Goal: Transaction & Acquisition: Purchase product/service

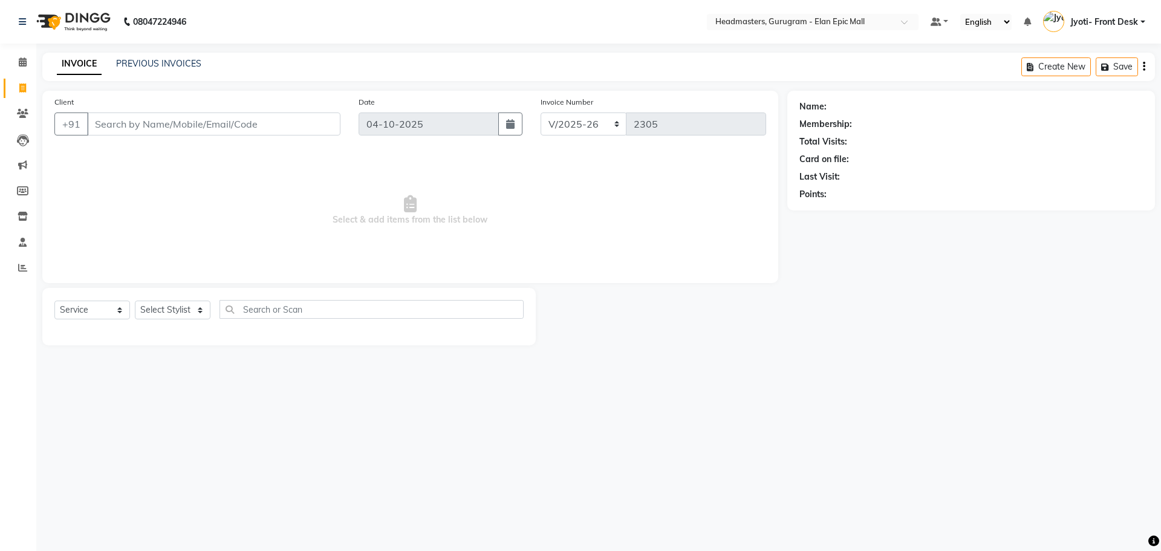
select select "7499"
select select "service"
click at [163, 298] on div "Select Service Product Membership Package Voucher Prepaid Gift Card Select Styl…" at bounding box center [288, 316] width 493 height 57
click at [172, 305] on select "Select Stylist [PERSON_NAME] [PERSON_NAME] [PERSON_NAME] Chetan Headmasters Isl…" at bounding box center [173, 310] width 76 height 19
click at [135, 301] on select "Select Stylist [PERSON_NAME] [PERSON_NAME] [PERSON_NAME] Chetan Headmasters Isl…" at bounding box center [173, 310] width 76 height 19
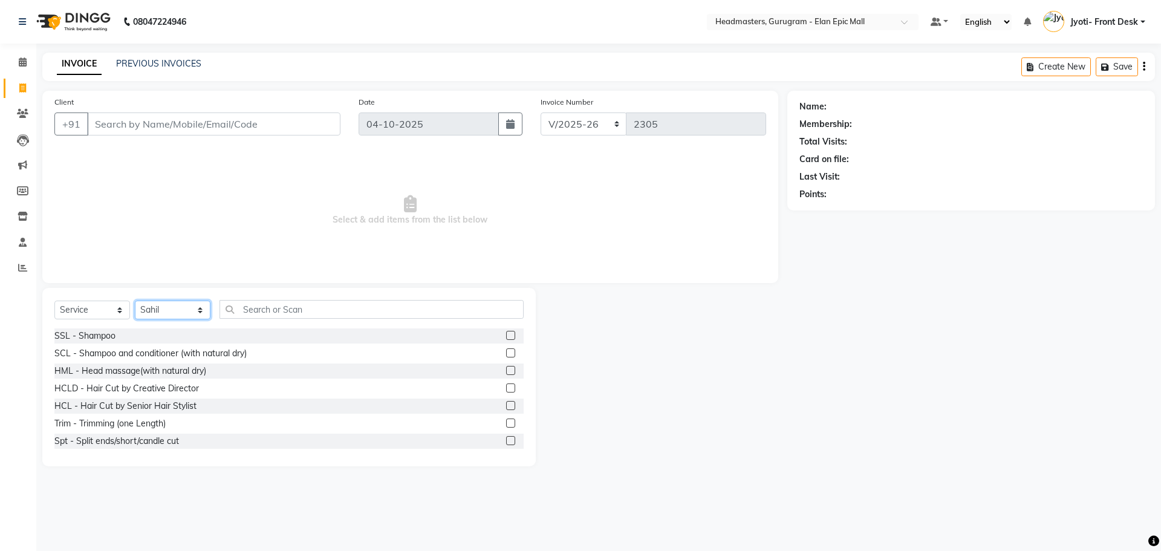
click at [174, 308] on select "Select Stylist [PERSON_NAME] [PERSON_NAME] [PERSON_NAME] Chetan Headmasters Isl…" at bounding box center [173, 310] width 76 height 19
select select "79365"
click at [135, 301] on select "Select Stylist [PERSON_NAME] [PERSON_NAME] [PERSON_NAME] Chetan Headmasters Isl…" at bounding box center [173, 310] width 76 height 19
drag, startPoint x: 302, startPoint y: 314, endPoint x: 296, endPoint y: 311, distance: 7.3
click at [297, 311] on input "text" at bounding box center [372, 309] width 304 height 19
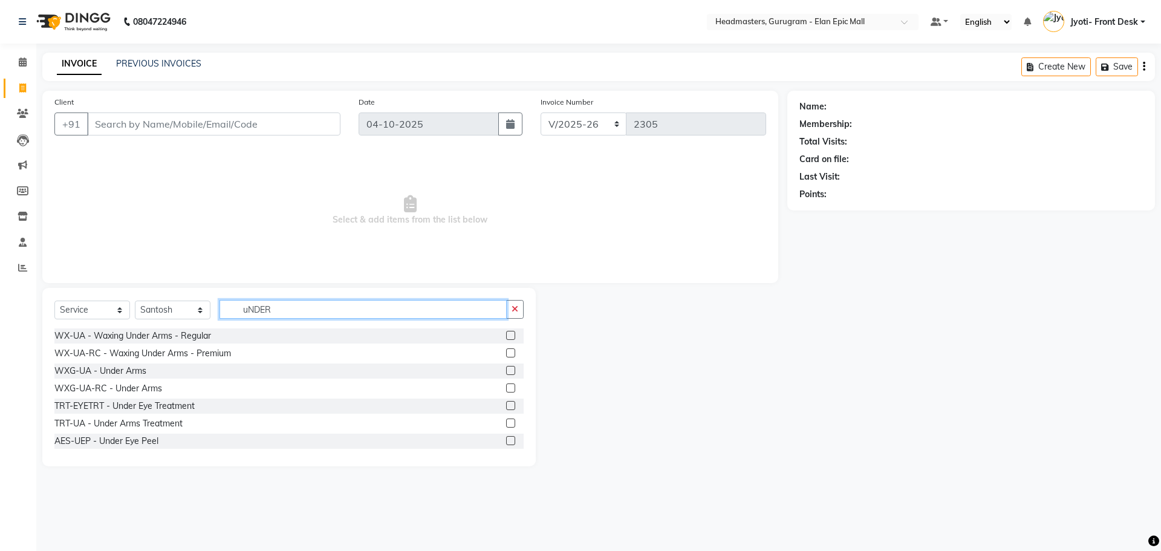
type input "uNDER"
click at [506, 351] on label at bounding box center [510, 352] width 9 height 9
click at [506, 351] on input "checkbox" at bounding box center [510, 354] width 8 height 8
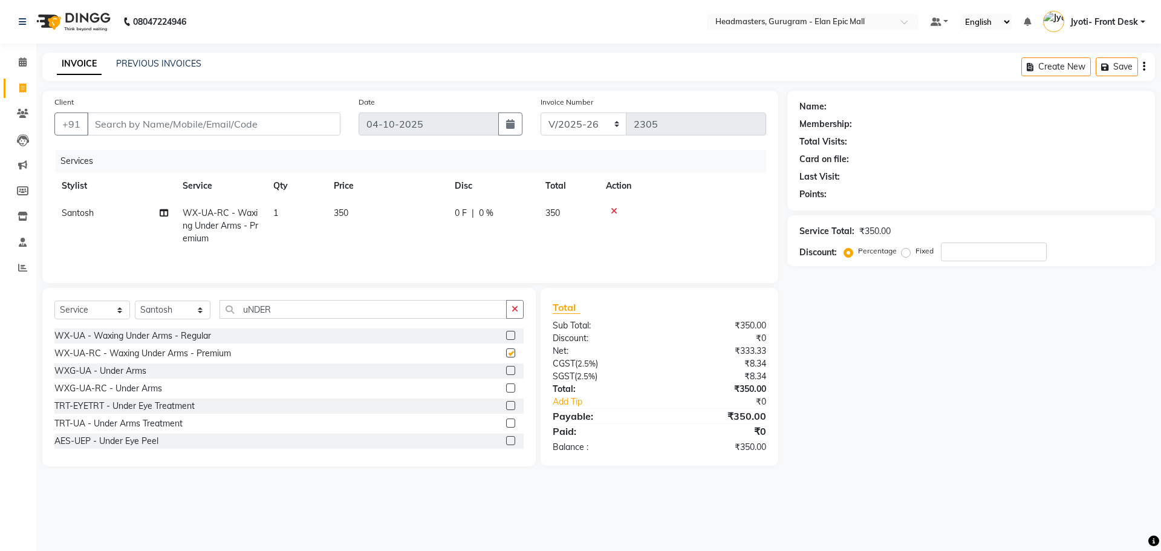
checkbox input "false"
click at [346, 204] on td "350" at bounding box center [387, 226] width 121 height 53
select select "79365"
click at [413, 214] on input "350" at bounding box center [444, 216] width 106 height 19
type input "3"
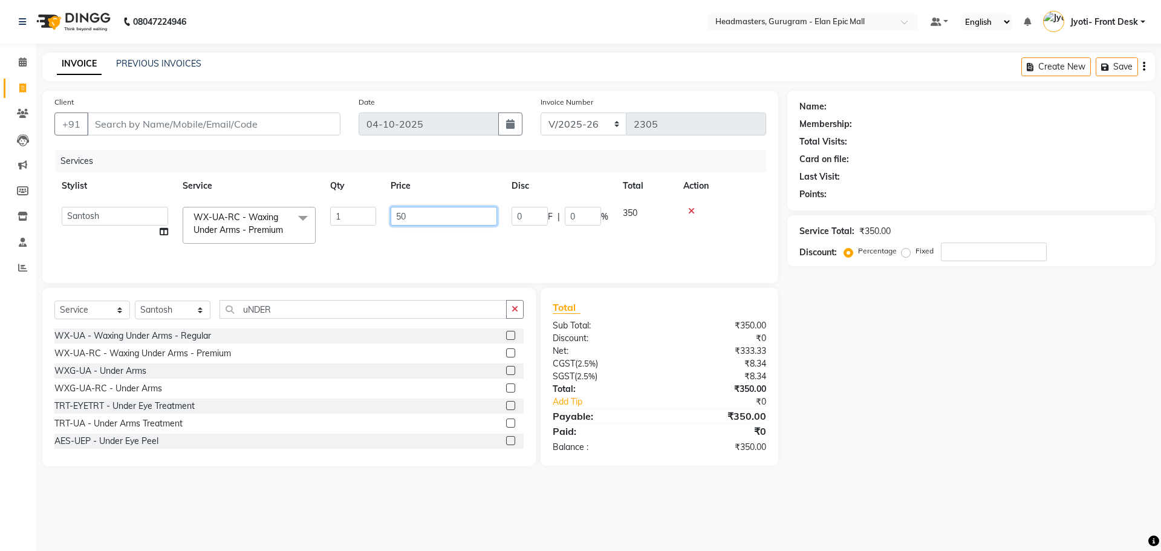
type input "500"
click at [307, 320] on div "Select Service Product Membership Package Voucher Prepaid Gift Card Select Styl…" at bounding box center [288, 314] width 469 height 28
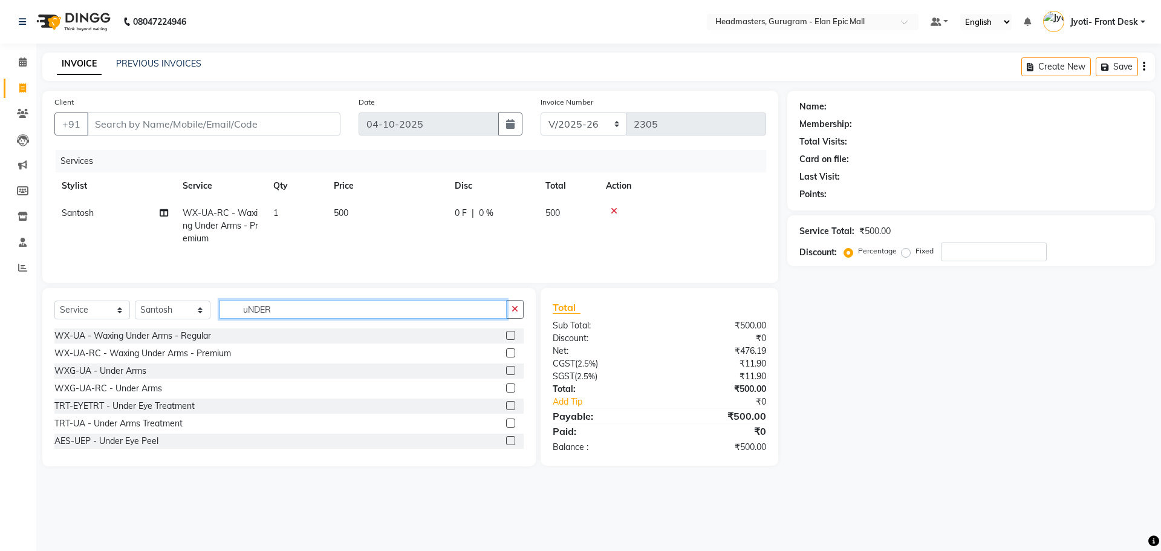
click at [300, 312] on input "uNDER" at bounding box center [363, 309] width 287 height 19
type input "u"
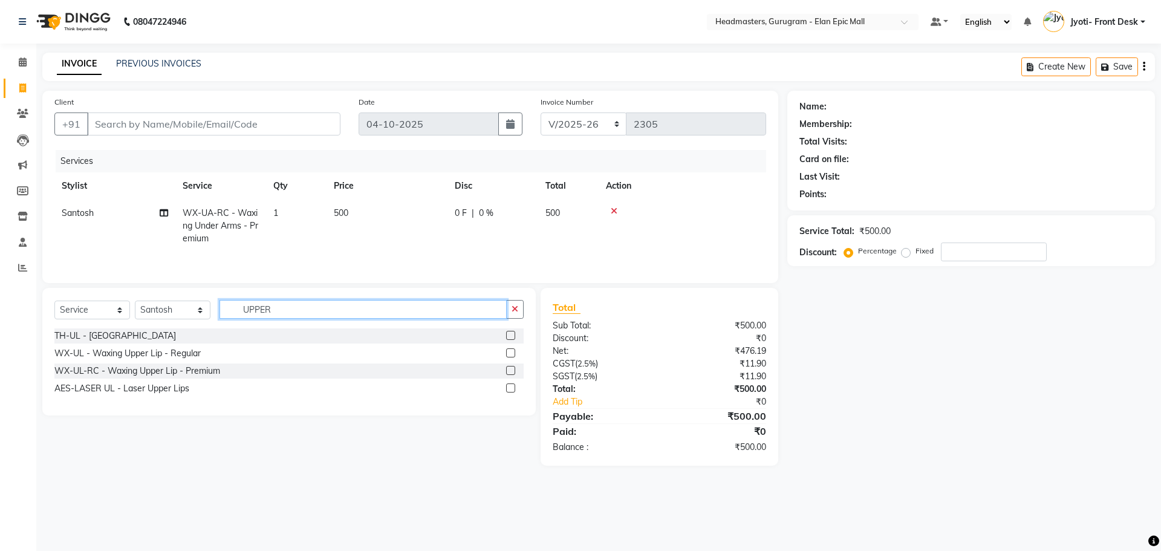
type input "UPPER"
click at [511, 372] on label at bounding box center [510, 370] width 9 height 9
click at [511, 372] on input "checkbox" at bounding box center [510, 371] width 8 height 8
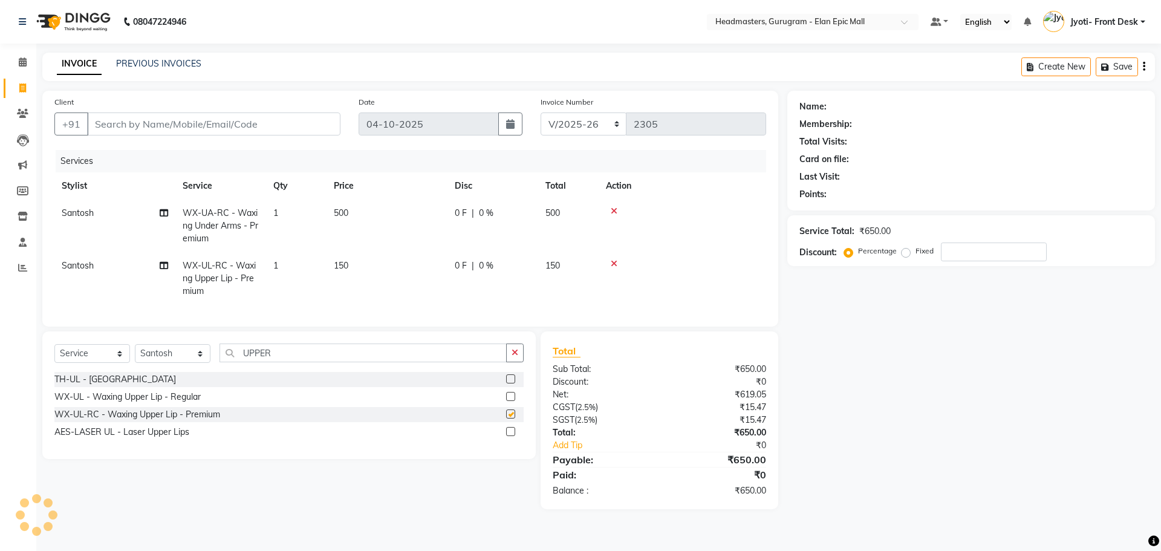
checkbox input "false"
click at [348, 258] on td "150" at bounding box center [387, 278] width 121 height 53
select select "79365"
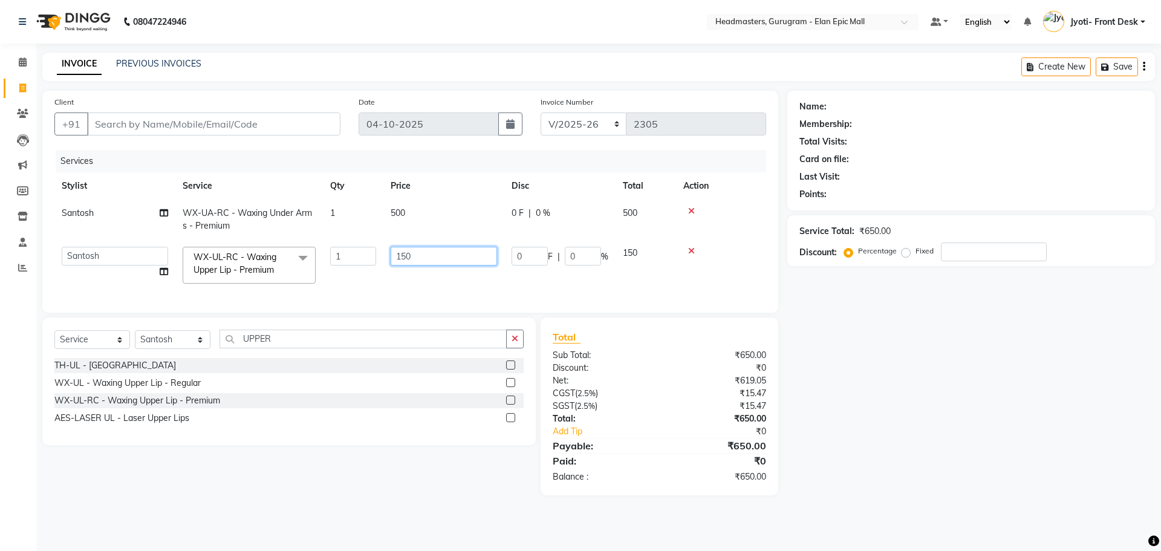
click at [409, 256] on input "150" at bounding box center [444, 256] width 106 height 19
click at [409, 257] on input "150" at bounding box center [444, 256] width 106 height 19
click at [405, 255] on input "150" at bounding box center [444, 256] width 106 height 19
type input "200"
click at [413, 256] on input "200" at bounding box center [444, 256] width 106 height 19
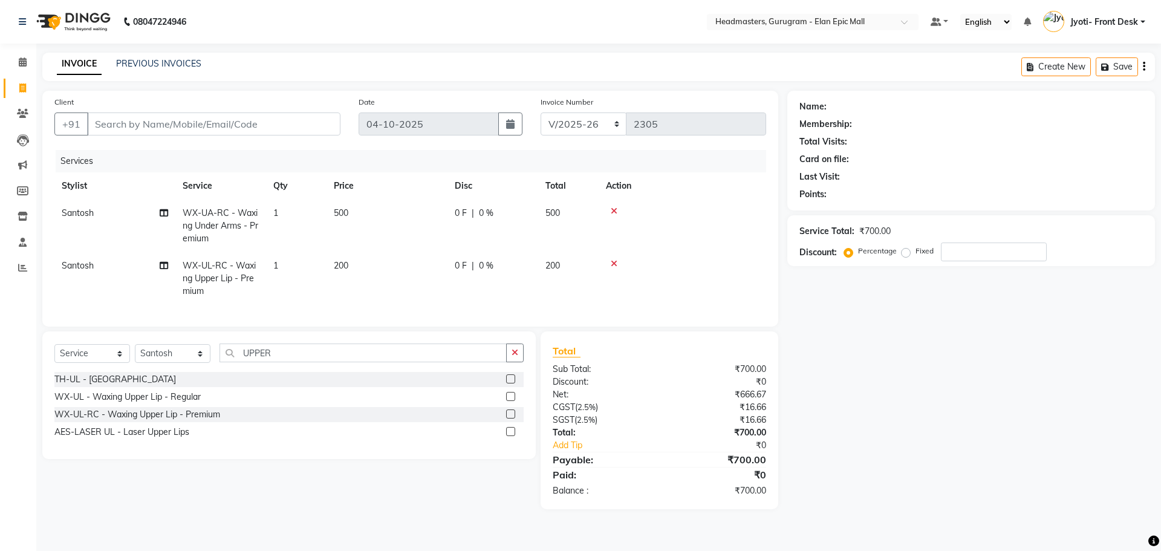
click at [296, 268] on td "1" at bounding box center [296, 278] width 60 height 53
select select "79365"
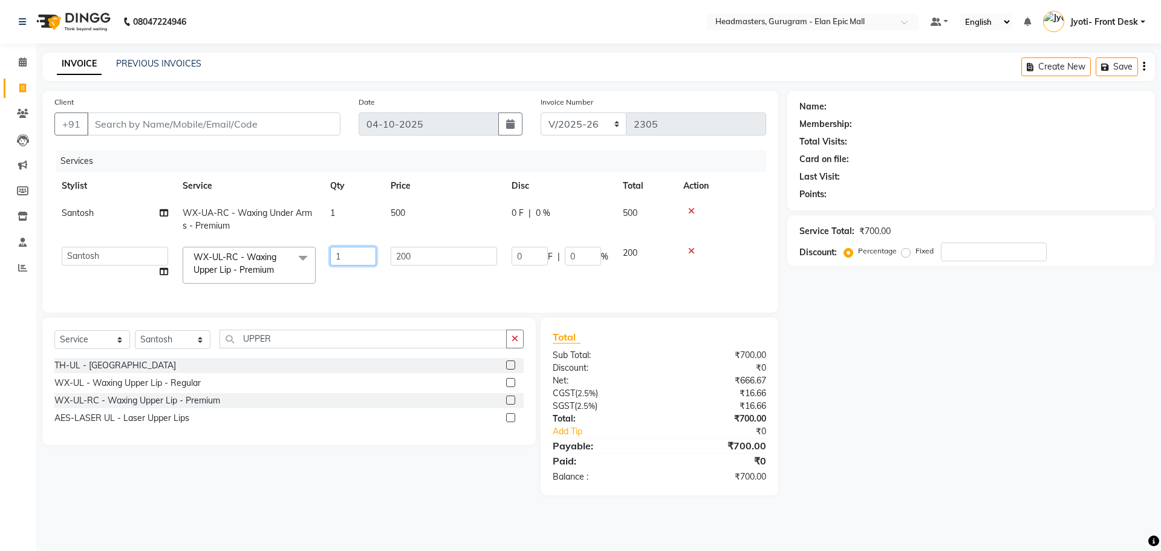
click at [359, 256] on input "1" at bounding box center [353, 256] width 46 height 19
type input "2"
click at [924, 387] on div "Name: Membership: Total Visits: Card on file: Last Visit: Points: Service Total…" at bounding box center [975, 293] width 377 height 405
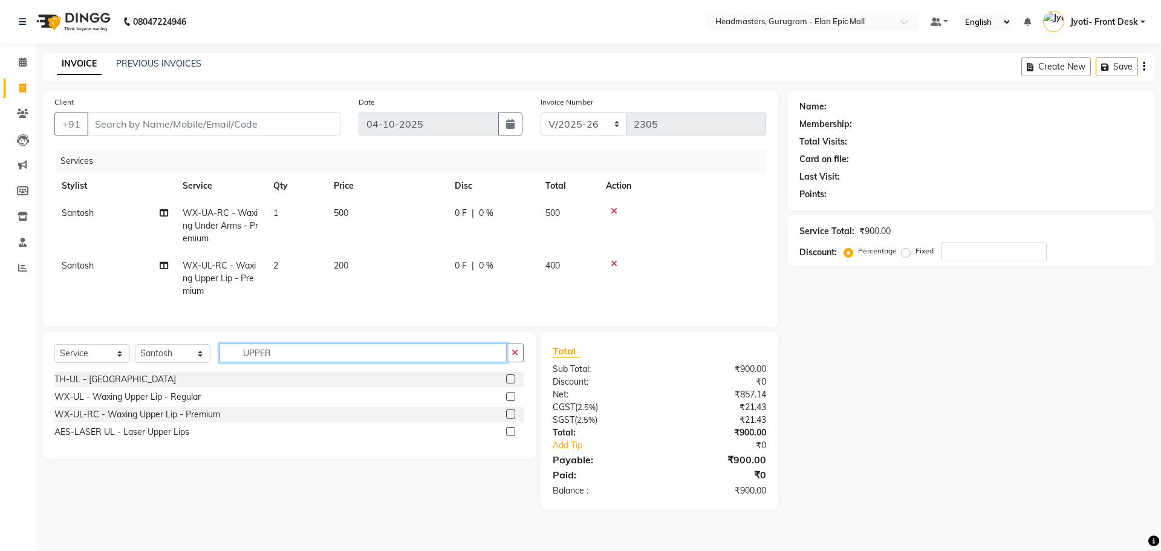
click at [275, 362] on input "UPPER" at bounding box center [363, 352] width 287 height 19
type input "U"
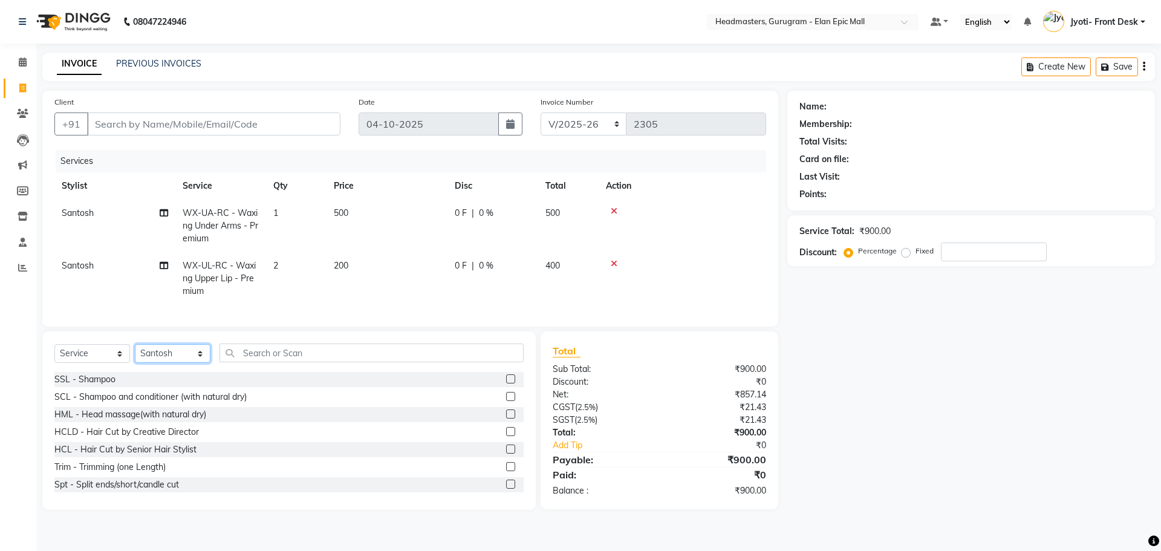
click at [161, 362] on select "Select Stylist [PERSON_NAME] [PERSON_NAME] [PERSON_NAME] Chetan Headmasters Isl…" at bounding box center [173, 353] width 76 height 19
select select "88840"
click at [135, 353] on select "Select Stylist [PERSON_NAME] [PERSON_NAME] [PERSON_NAME] Chetan Headmasters Isl…" at bounding box center [173, 353] width 76 height 19
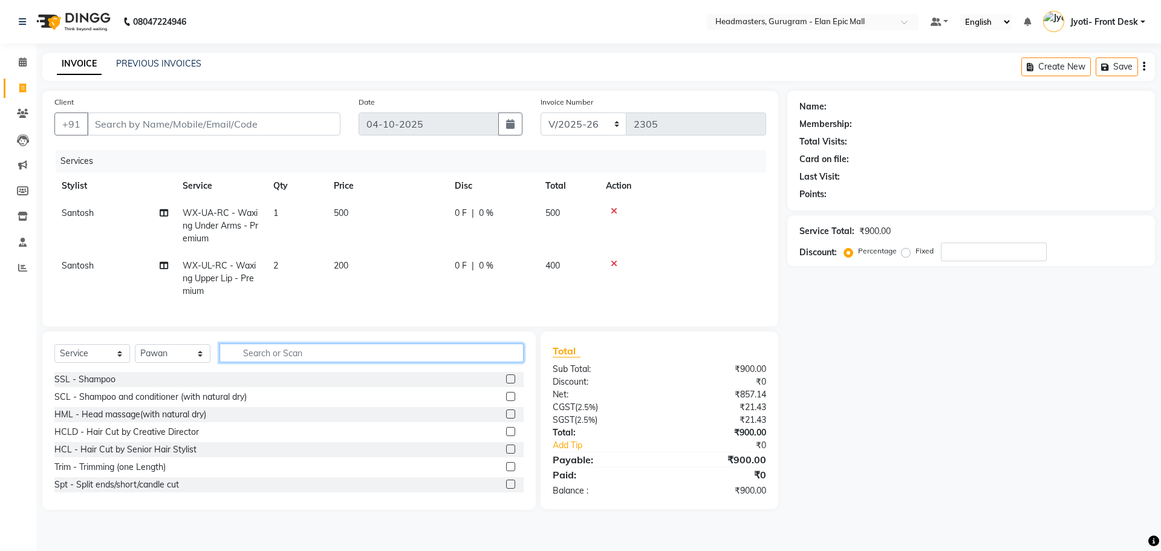
click at [320, 362] on input "text" at bounding box center [372, 352] width 304 height 19
type input "hAIR CUT"
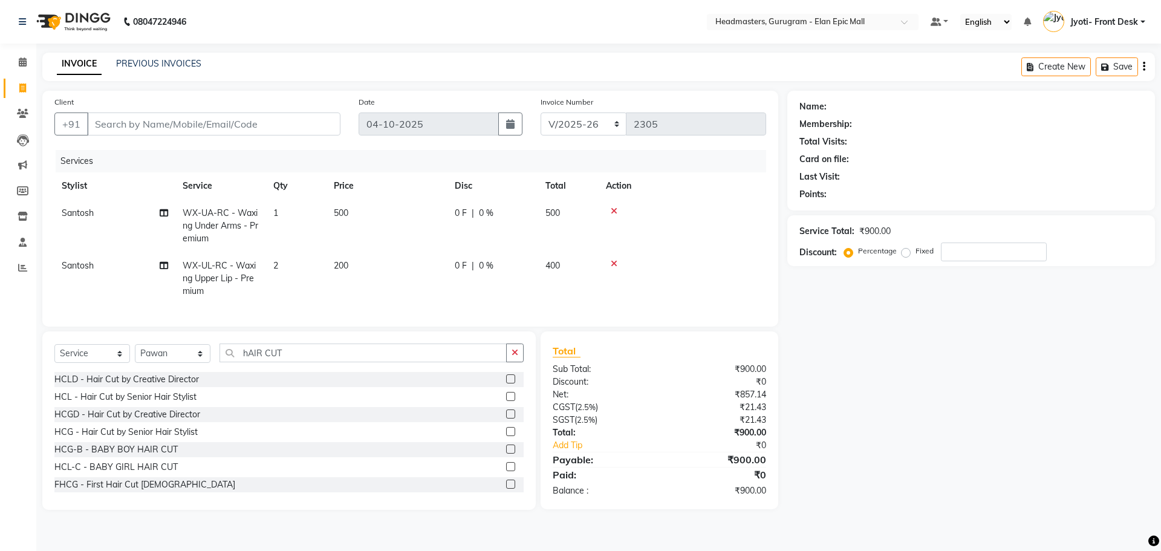
click at [506, 401] on label at bounding box center [510, 396] width 9 height 9
click at [506, 401] on input "checkbox" at bounding box center [510, 397] width 8 height 8
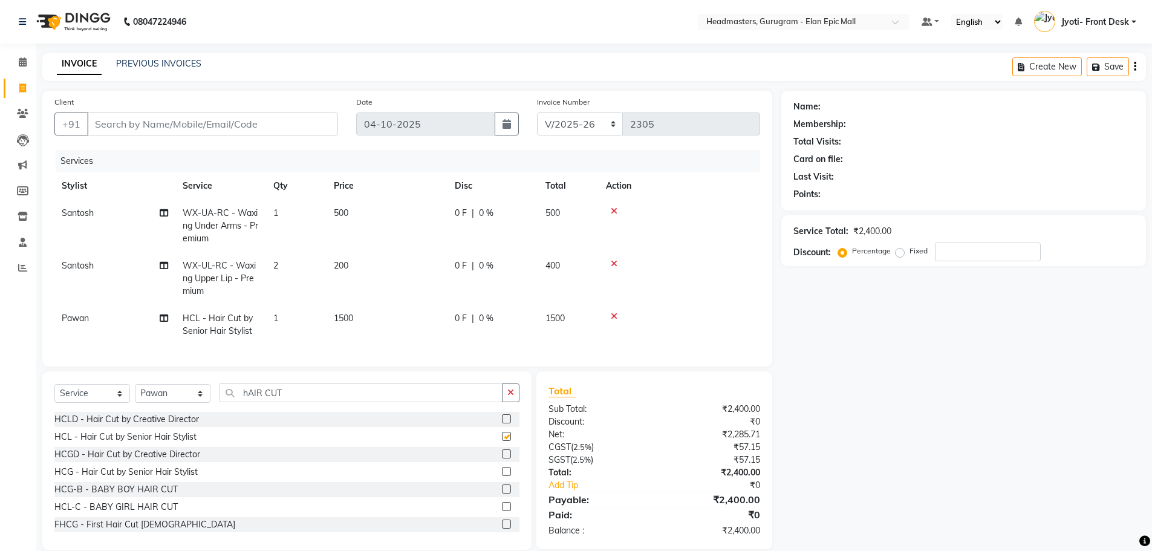
checkbox input "false"
click at [331, 317] on td "1500" at bounding box center [387, 325] width 121 height 40
select select "88840"
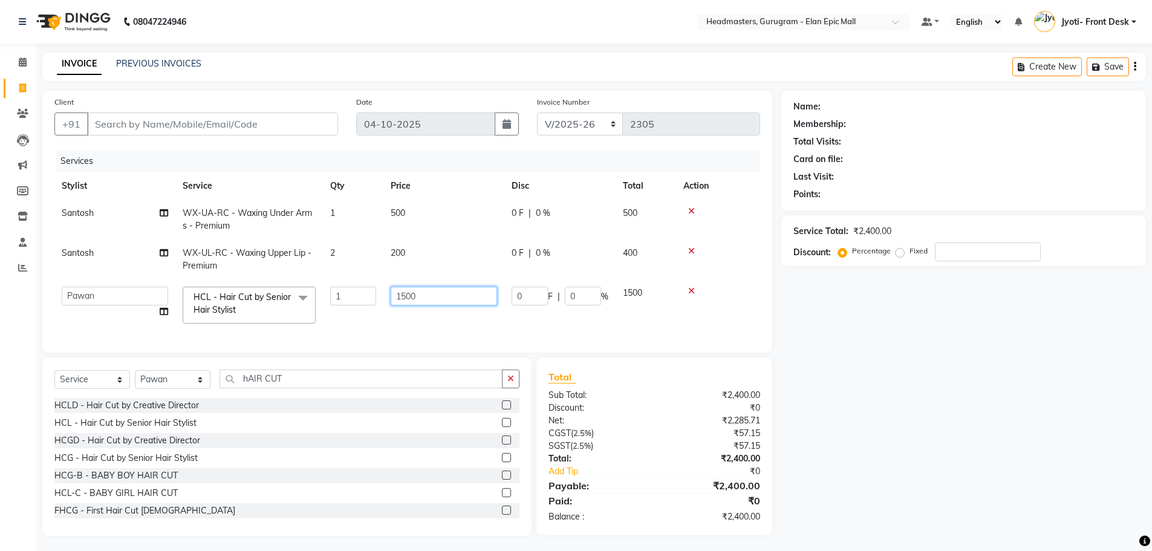
click at [408, 298] on input "1500" at bounding box center [444, 296] width 106 height 19
type input "1200"
click at [244, 121] on input "Client" at bounding box center [212, 123] width 251 height 23
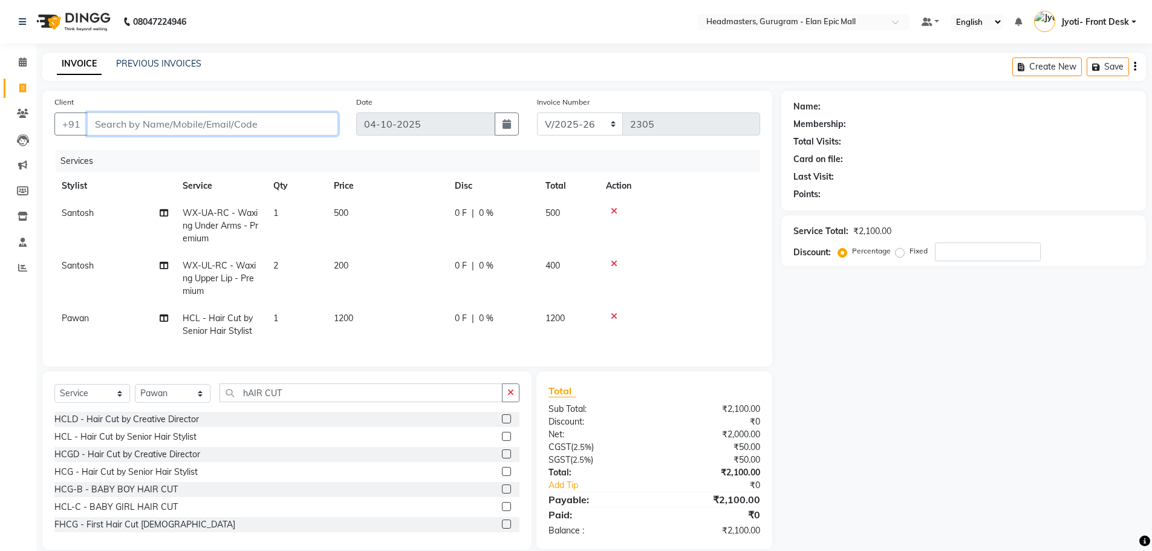
click at [138, 134] on input "Client" at bounding box center [212, 123] width 251 height 23
type input "9"
type input "0"
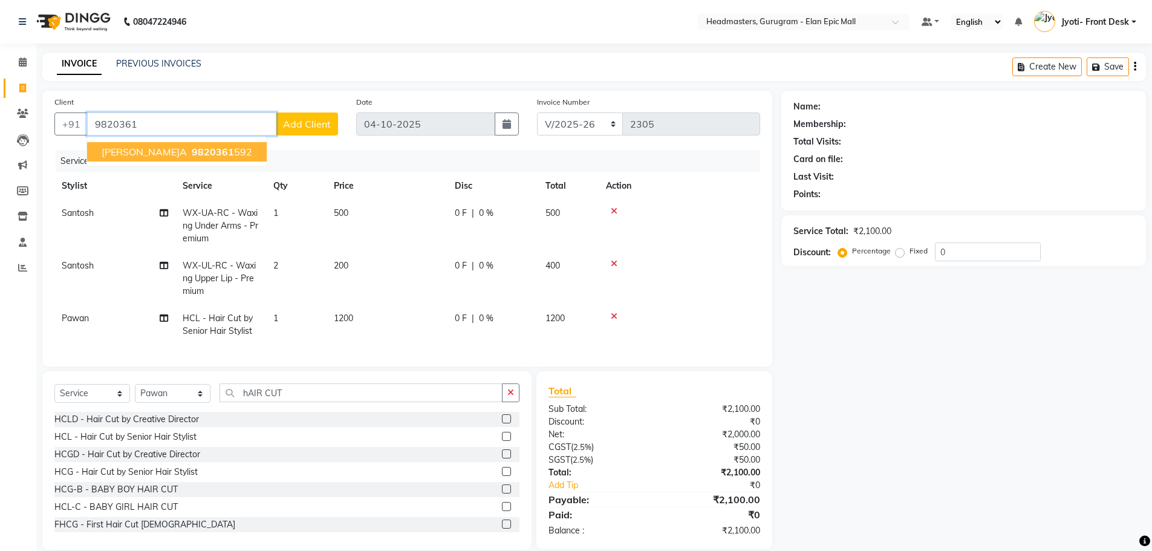
click at [174, 160] on button "[PERSON_NAME]a 9820361 592" at bounding box center [177, 151] width 180 height 19
type input "9820361592"
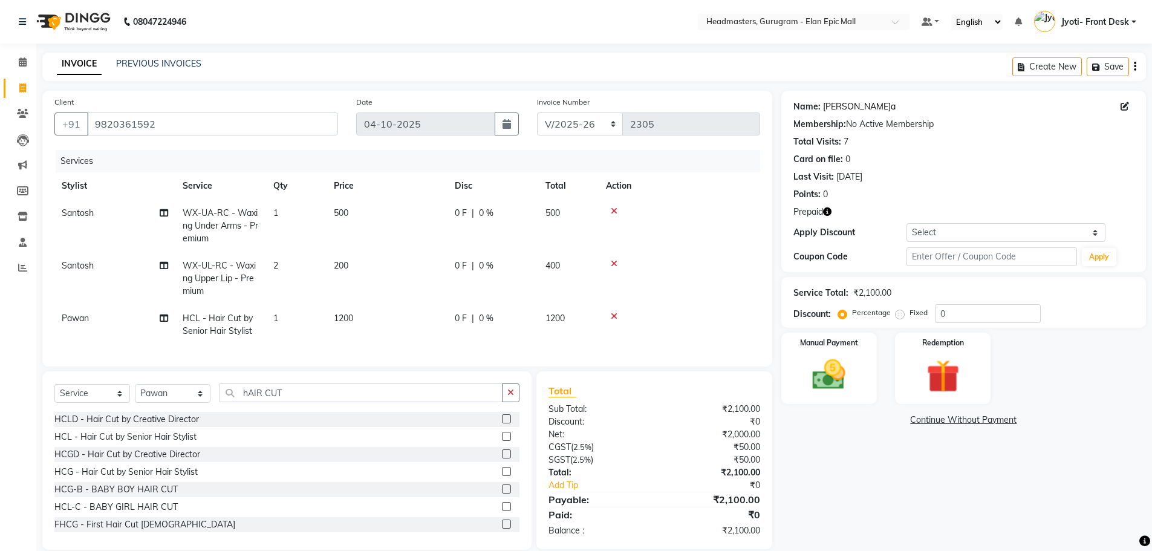
drag, startPoint x: 832, startPoint y: 99, endPoint x: 846, endPoint y: 107, distance: 16.0
click at [833, 99] on div "Name:[PERSON_NAME]a Membership: No Active Membership Total Visits: 7 Card on fi…" at bounding box center [963, 148] width 340 height 105
click at [856, 112] on div "Name:[PERSON_NAME]" at bounding box center [963, 106] width 340 height 13
click at [846, 109] on link "[PERSON_NAME]a" at bounding box center [859, 106] width 73 height 13
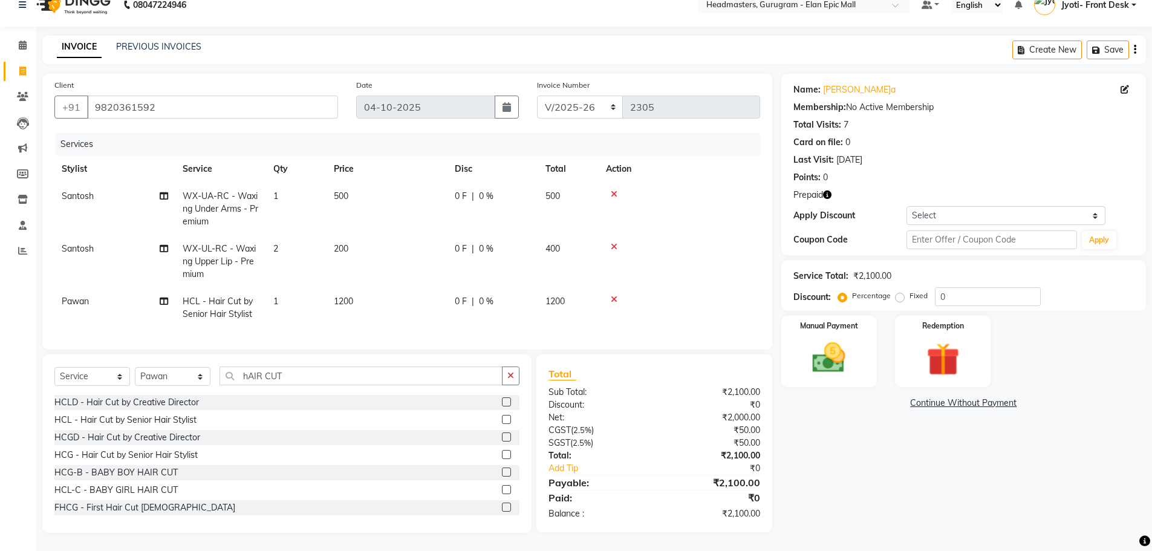
click at [288, 242] on td "2" at bounding box center [296, 261] width 60 height 53
select select "79365"
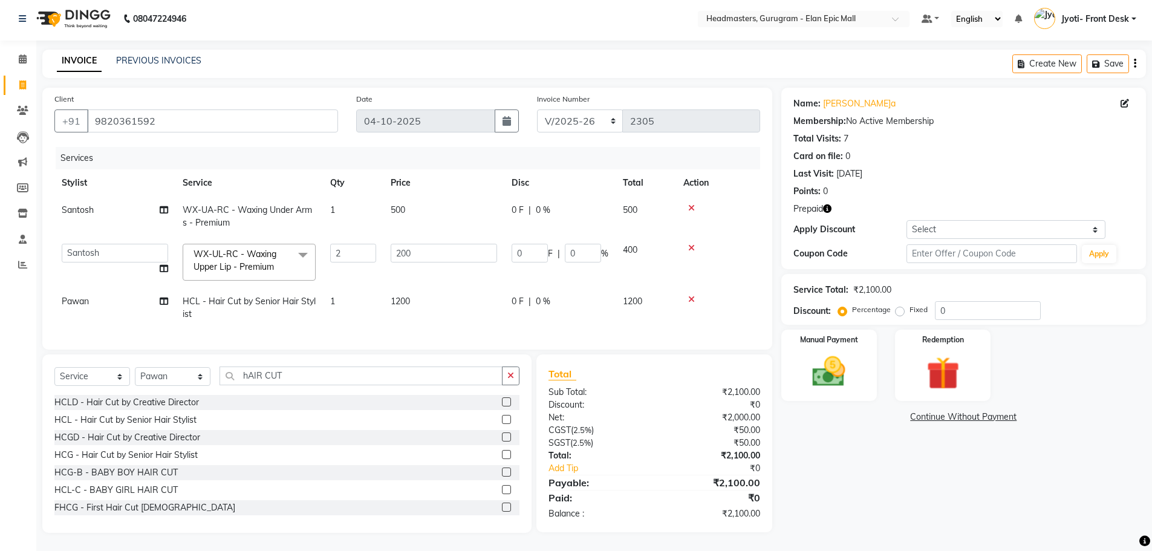
scroll to position [12, 0]
click at [298, 376] on input "hAIR CUT" at bounding box center [361, 375] width 283 height 19
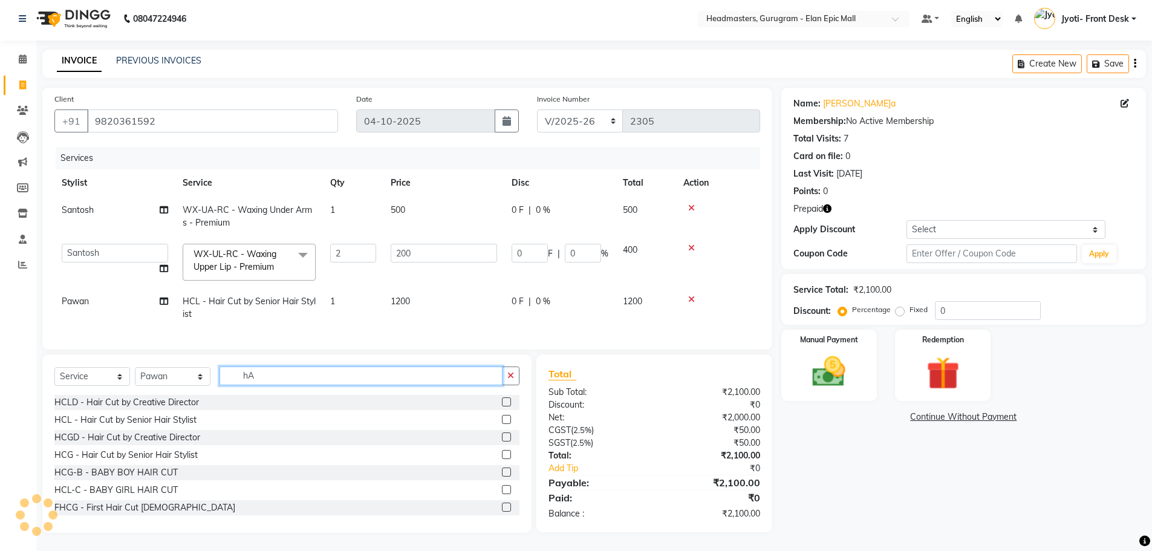
type input "h"
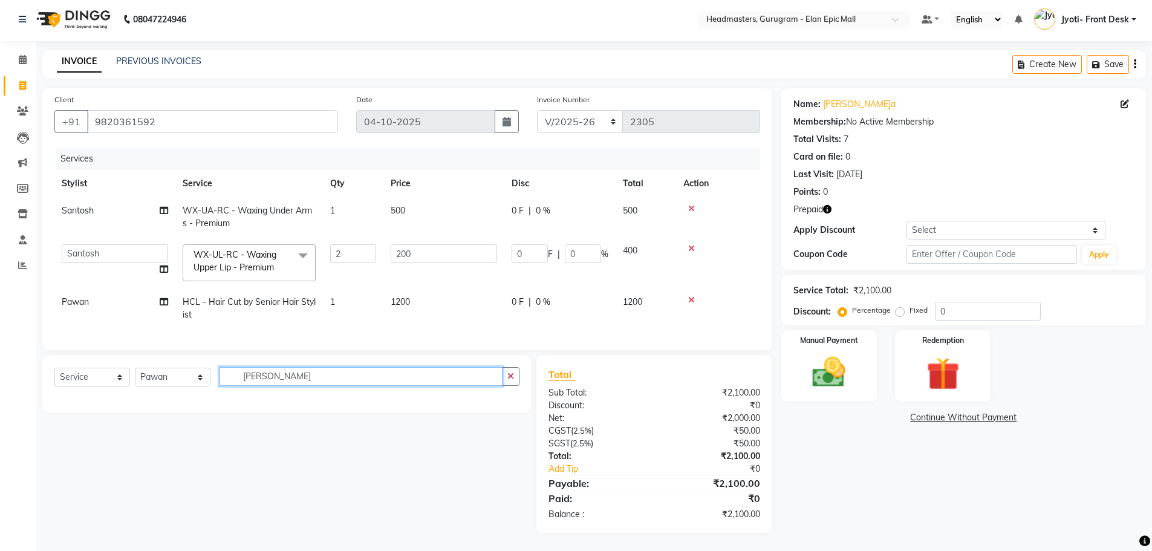
scroll to position [11, 0]
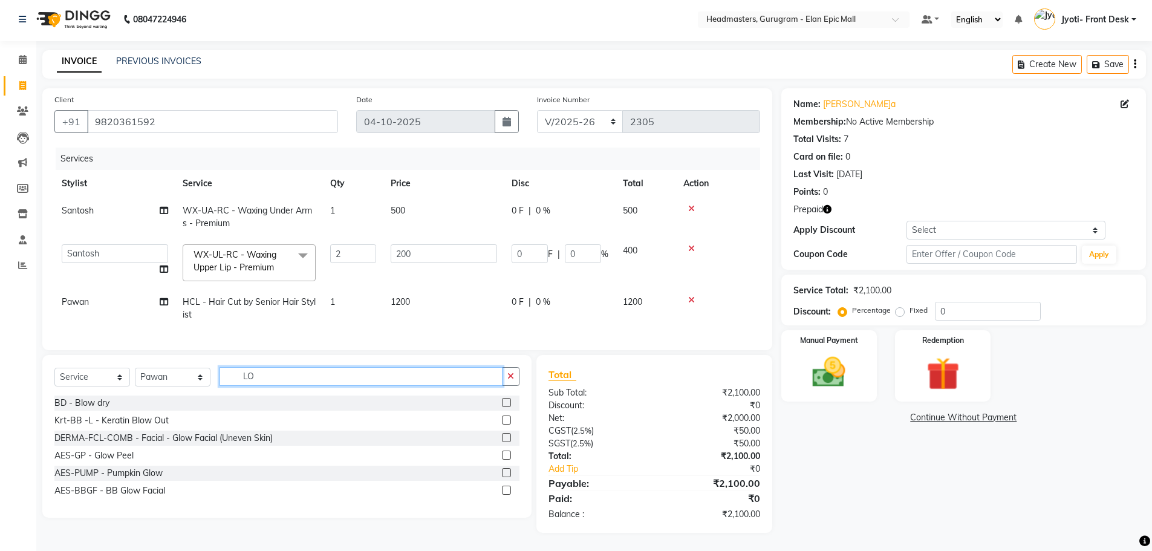
type input "L"
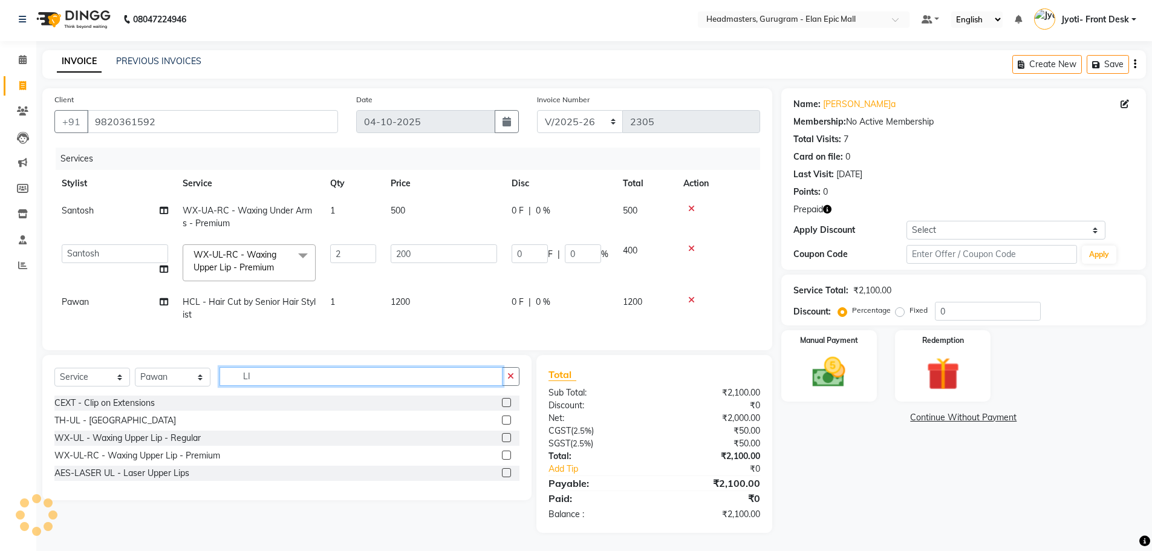
type input "L"
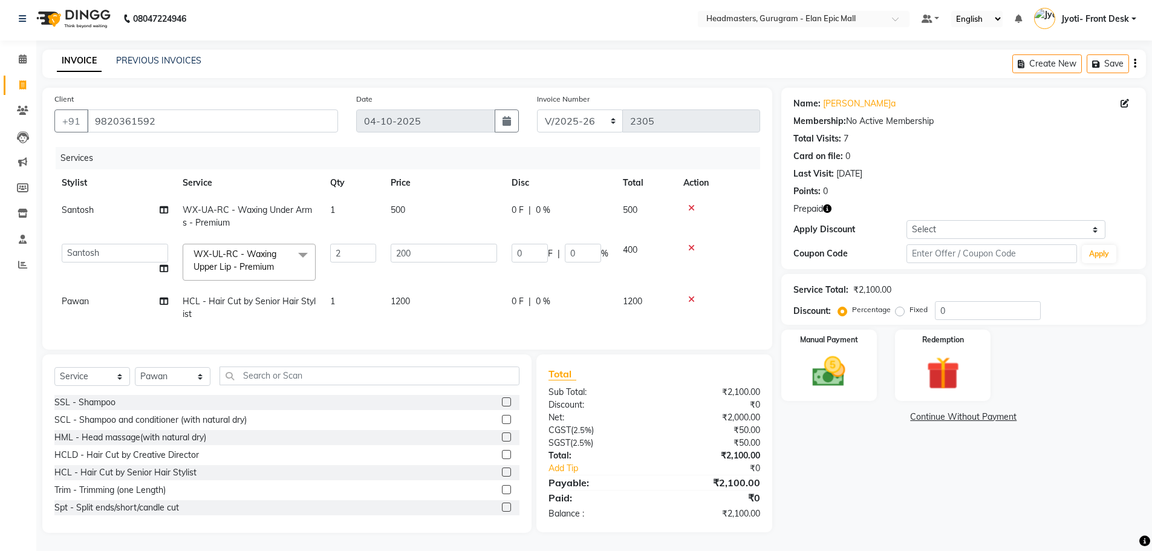
click at [807, 506] on div "Name: [PERSON_NAME] Membership: No Active Membership Total Visits: 7 Card on fi…" at bounding box center [968, 310] width 374 height 445
click at [175, 121] on input "9820361592" at bounding box center [212, 120] width 251 height 23
click at [801, 492] on div "Name: [PERSON_NAME] Membership: No Active Membership Total Visits: 7 Card on fi…" at bounding box center [968, 310] width 374 height 445
click at [960, 308] on input "0" at bounding box center [988, 310] width 106 height 19
click at [839, 97] on link "[PERSON_NAME]a" at bounding box center [859, 103] width 73 height 13
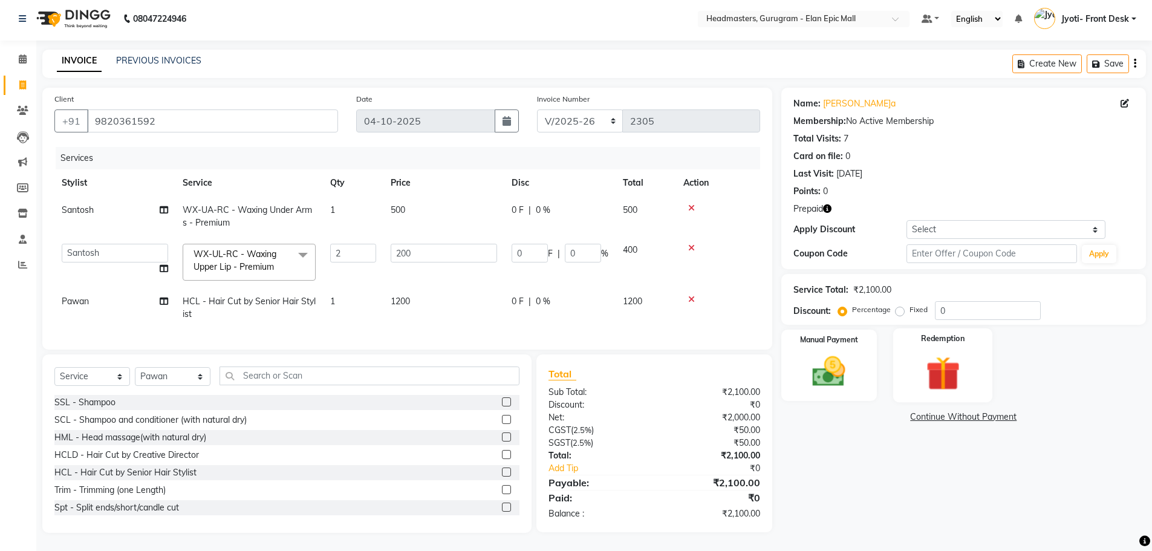
click at [945, 352] on img at bounding box center [943, 373] width 56 height 43
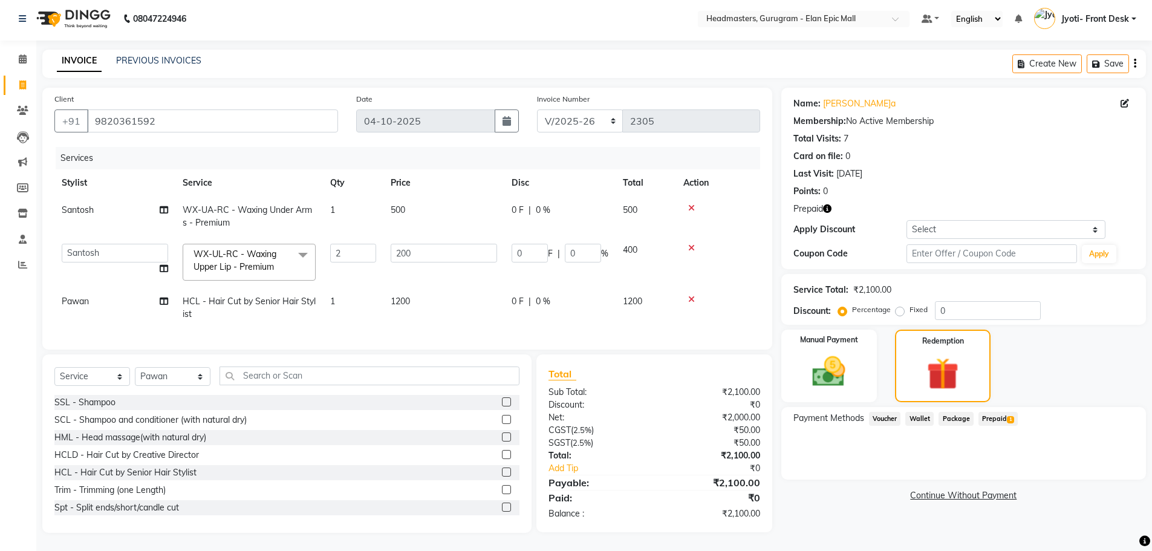
click at [1004, 412] on span "Prepaid 1" at bounding box center [997, 419] width 39 height 14
drag, startPoint x: 1104, startPoint y: 458, endPoint x: 1000, endPoint y: 463, distance: 103.5
click at [1103, 458] on button "Add" at bounding box center [1105, 467] width 44 height 21
click at [827, 452] on button "Send OTP" at bounding box center [826, 457] width 63 height 21
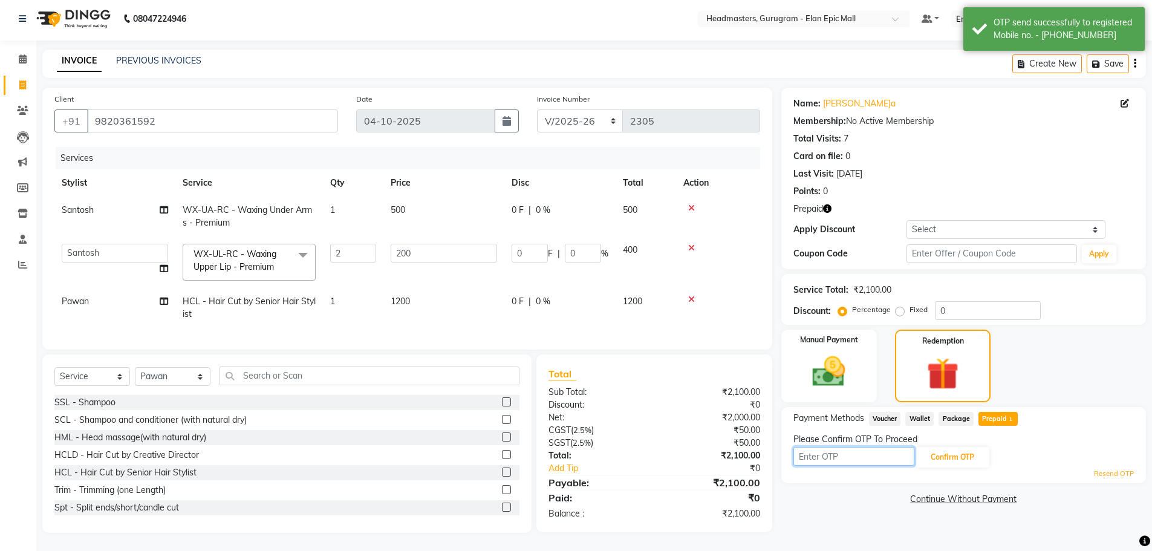
click at [826, 447] on input "text" at bounding box center [853, 456] width 121 height 19
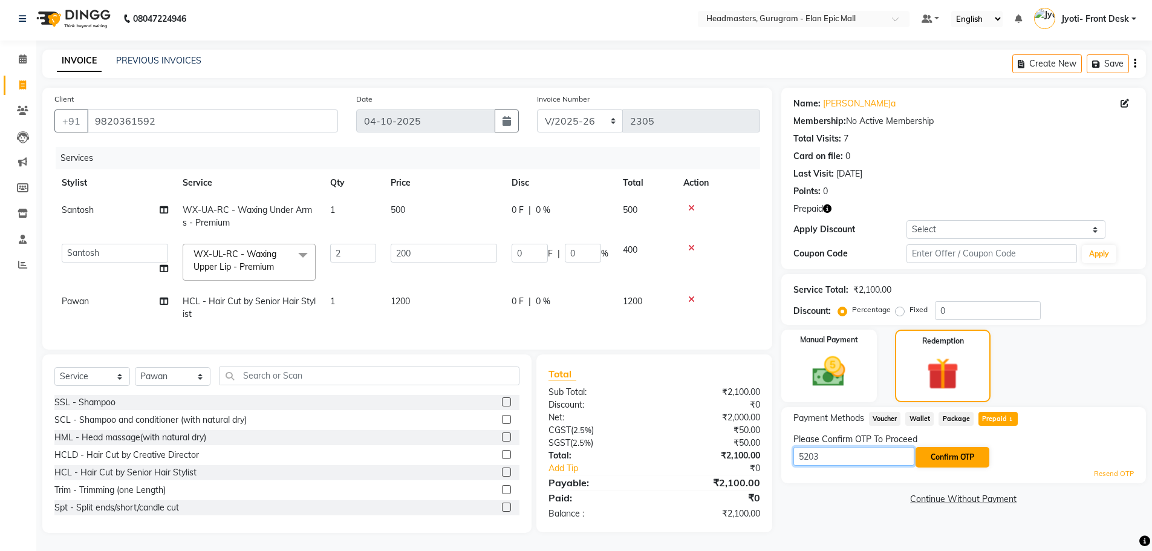
type input "5203"
click at [948, 454] on button "Confirm OTP" at bounding box center [953, 457] width 74 height 21
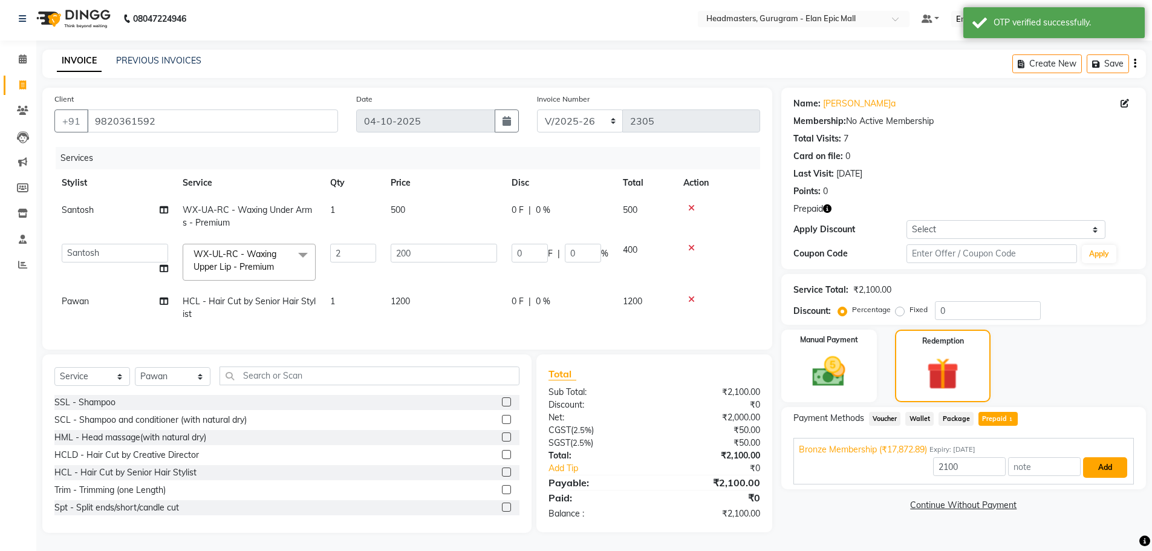
click at [1099, 463] on button "Add" at bounding box center [1105, 467] width 44 height 21
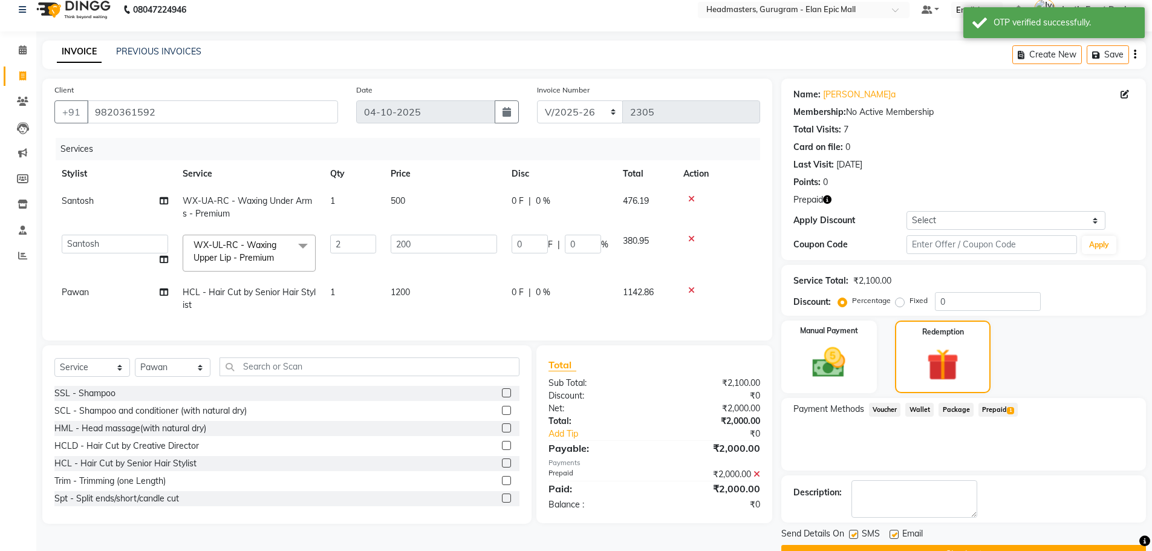
scroll to position [43, 0]
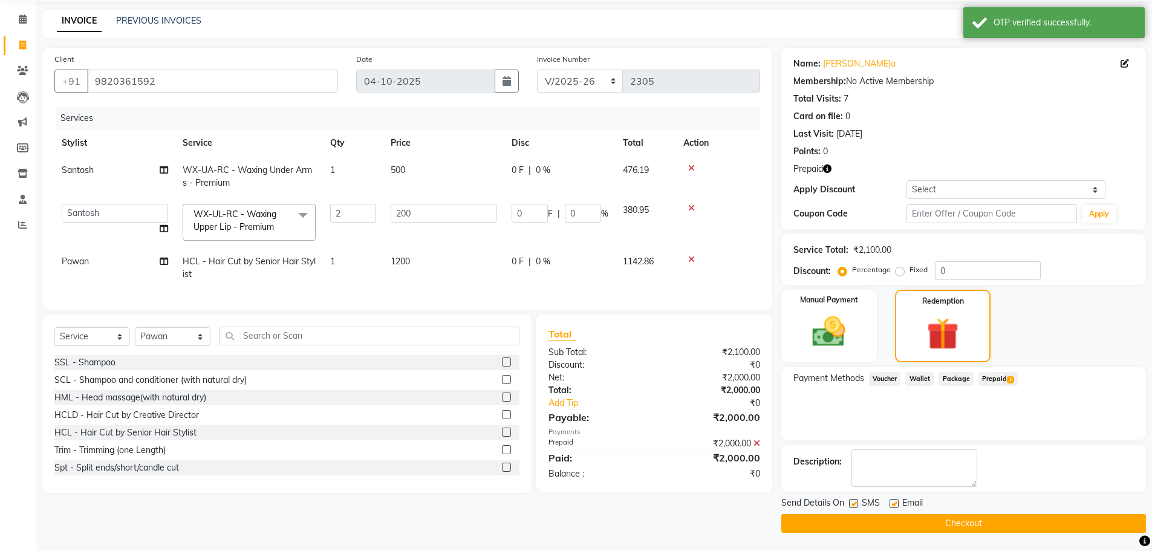
click at [1023, 530] on button "Checkout" at bounding box center [963, 523] width 365 height 19
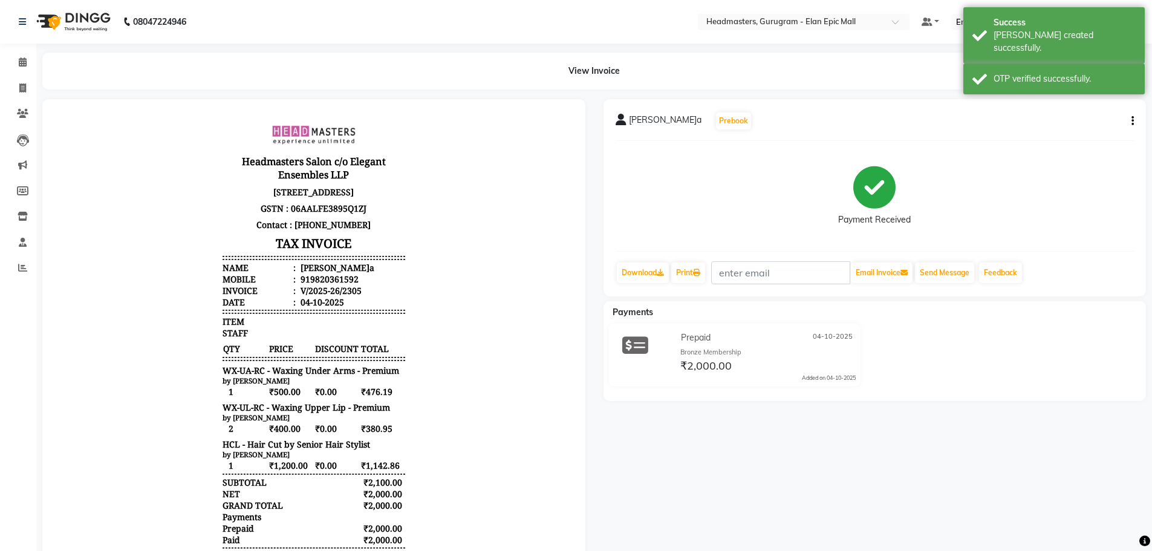
select select "service"
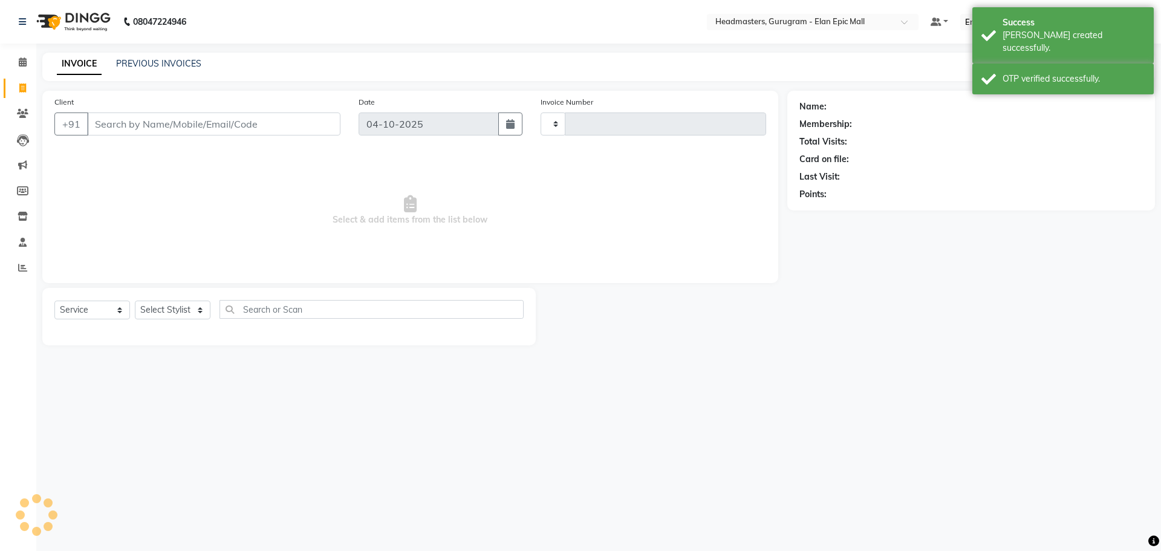
type input "2306"
select select "7499"
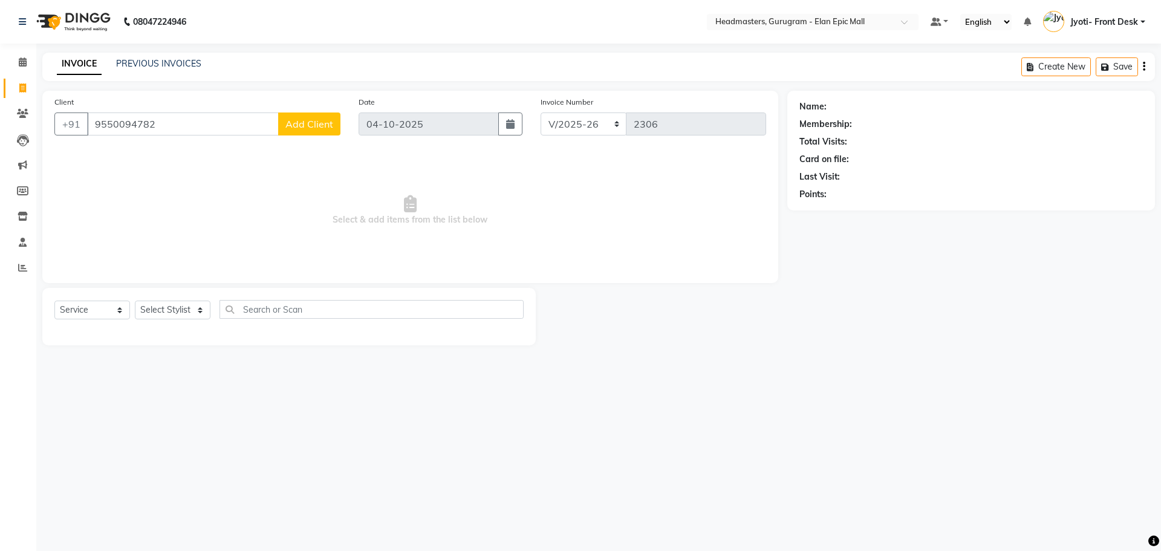
type input "9550094782"
click at [314, 117] on button "Add Client" at bounding box center [309, 123] width 62 height 23
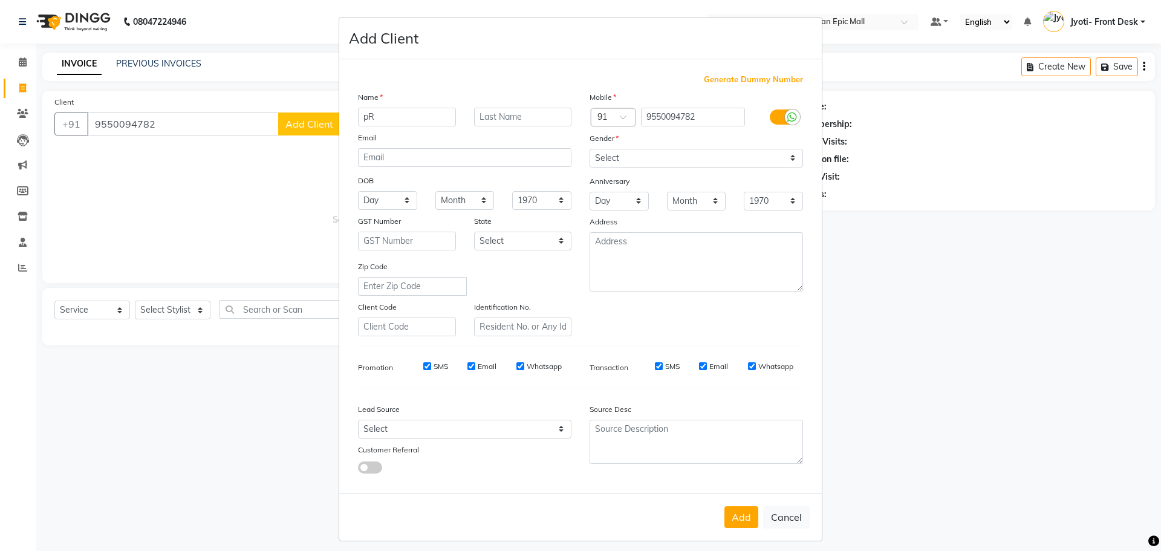
type input "p"
type input "Prerna"
drag, startPoint x: 679, startPoint y: 150, endPoint x: 678, endPoint y: 167, distance: 16.9
click at [679, 150] on select "Select [DEMOGRAPHIC_DATA] [DEMOGRAPHIC_DATA] Other Prefer Not To Say" at bounding box center [696, 158] width 213 height 19
select select "[DEMOGRAPHIC_DATA]"
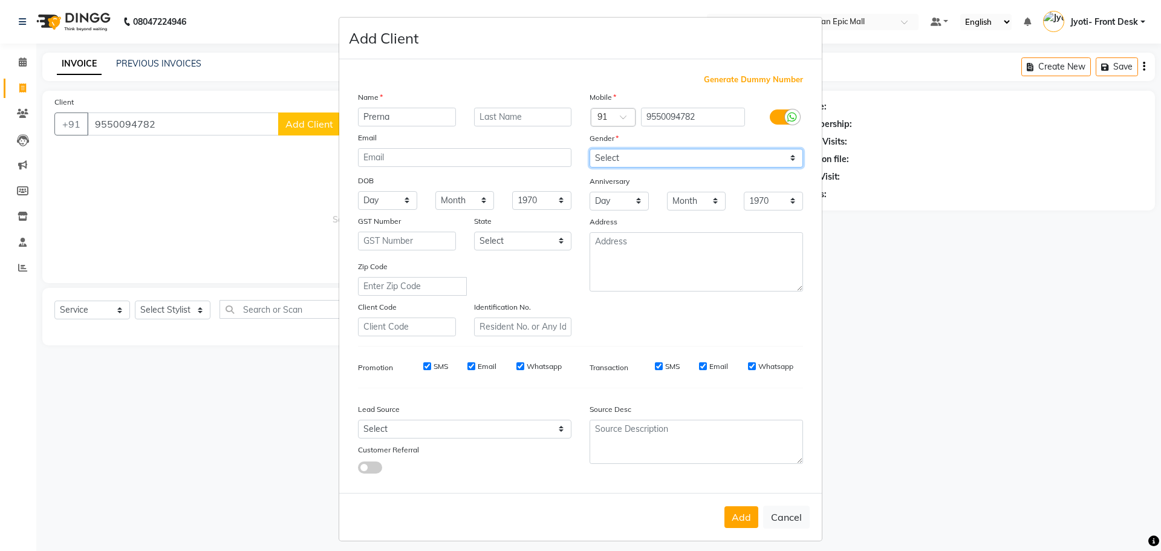
click at [590, 149] on select "Select [DEMOGRAPHIC_DATA] [DEMOGRAPHIC_DATA] Other Prefer Not To Say" at bounding box center [696, 158] width 213 height 19
click at [732, 525] on button "Add" at bounding box center [741, 517] width 34 height 22
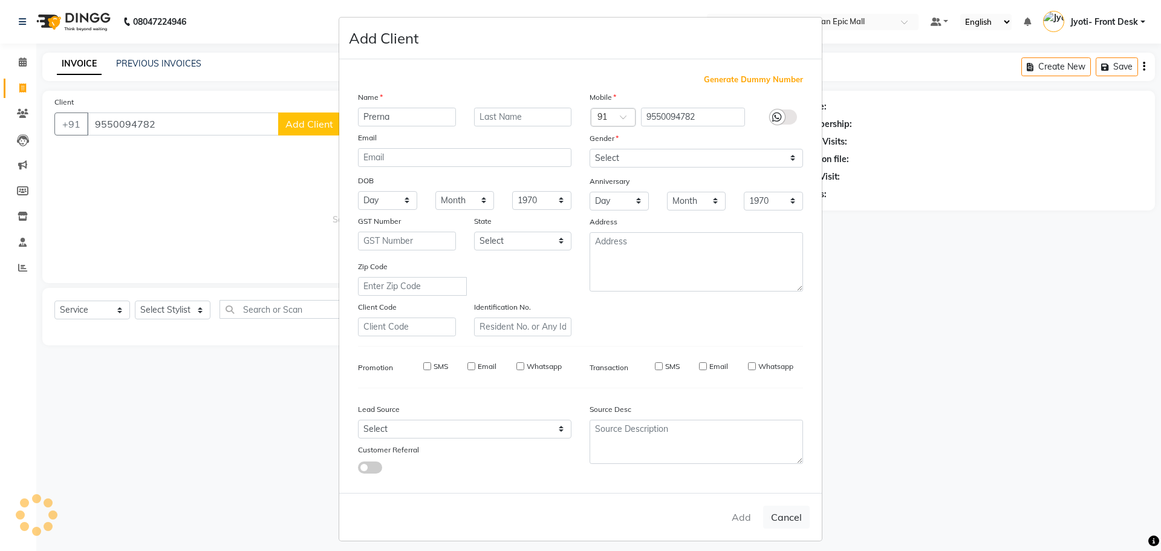
select select
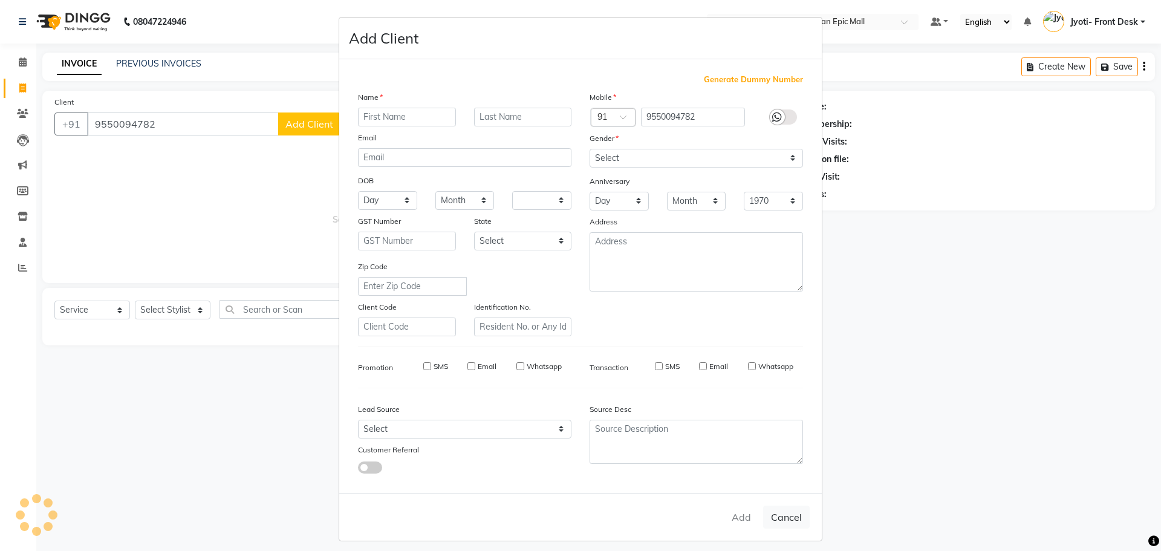
select select
checkbox input "false"
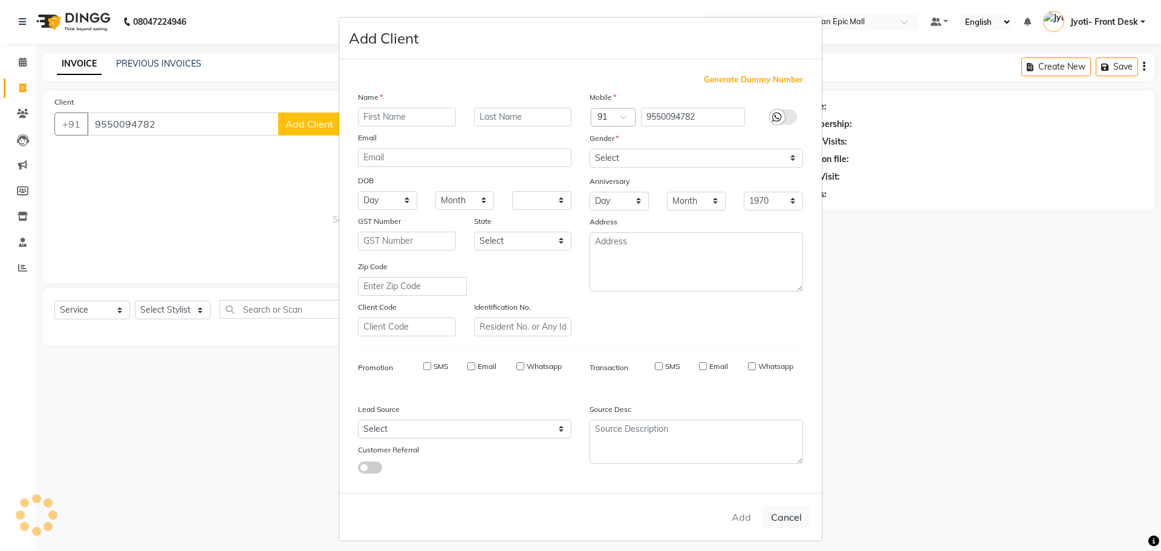
checkbox input "false"
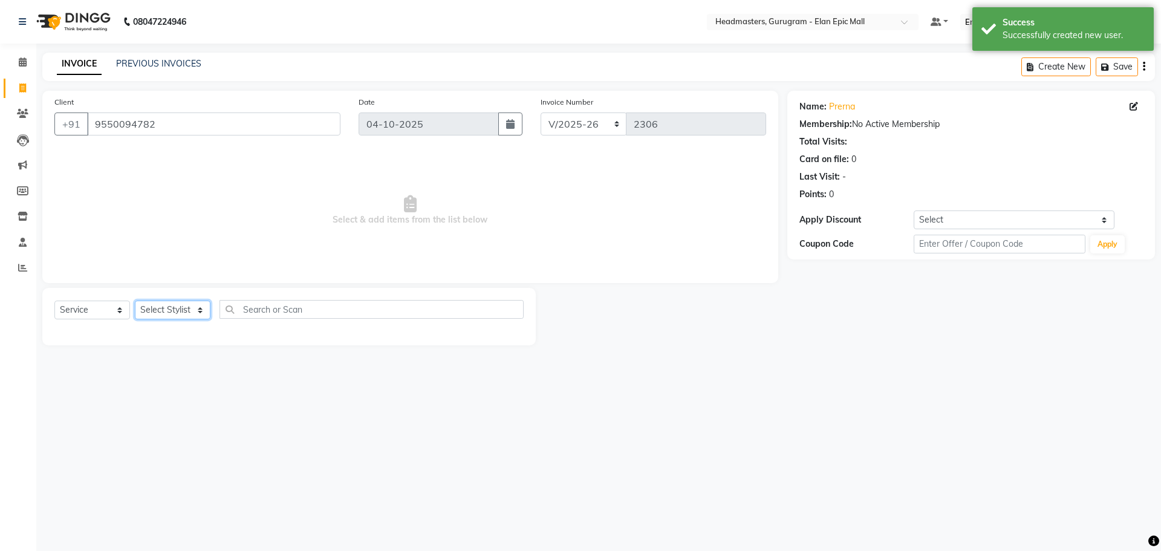
click at [180, 308] on select "Select Stylist [PERSON_NAME] [PERSON_NAME] [PERSON_NAME] Chetan Headmasters Isl…" at bounding box center [173, 310] width 76 height 19
select select "87406"
click at [135, 301] on select "Select Stylist [PERSON_NAME] [PERSON_NAME] [PERSON_NAME] Chetan Headmasters Isl…" at bounding box center [173, 310] width 76 height 19
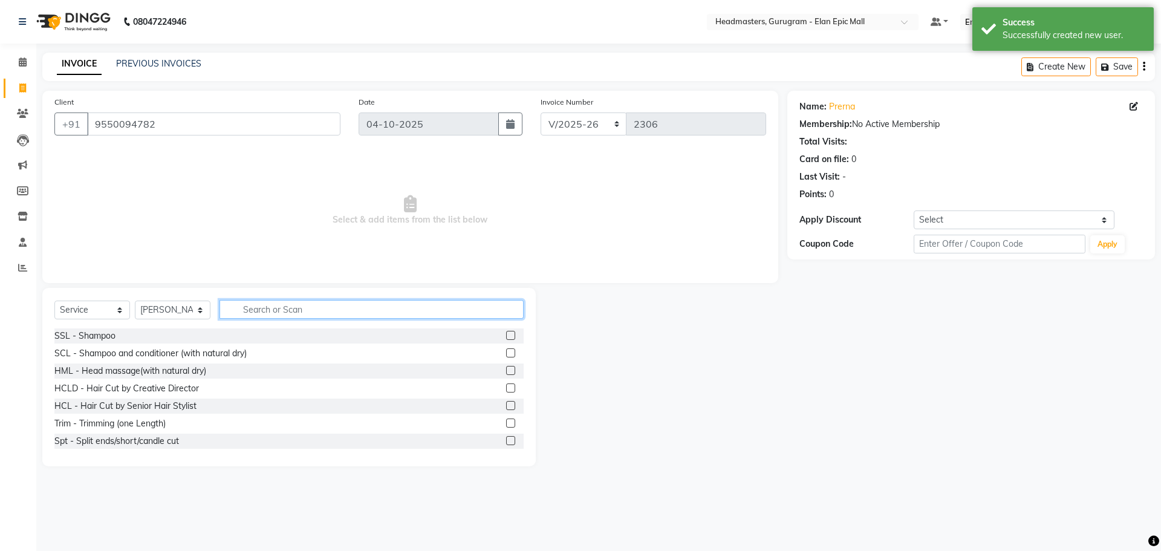
click at [272, 309] on input "text" at bounding box center [372, 309] width 304 height 19
type input "Hair cut"
click at [506, 353] on label at bounding box center [510, 352] width 9 height 9
click at [506, 353] on input "checkbox" at bounding box center [510, 354] width 8 height 8
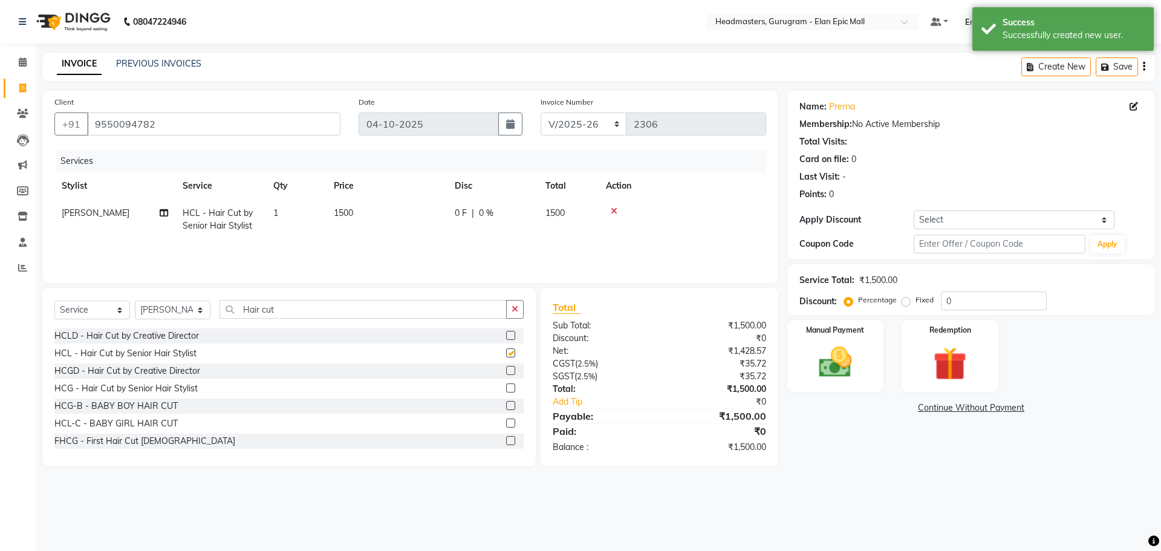
checkbox input "false"
click at [359, 219] on td "1500" at bounding box center [387, 220] width 121 height 40
select select "87406"
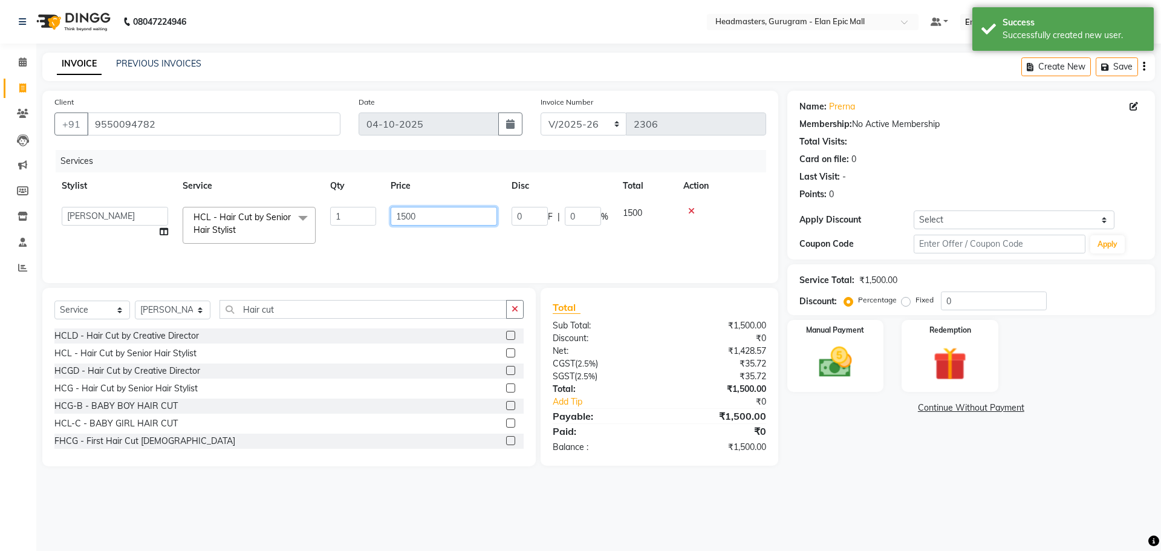
click at [405, 215] on input "1500" at bounding box center [444, 216] width 106 height 19
type input "1200"
click at [337, 315] on input "Hair cut" at bounding box center [363, 309] width 287 height 19
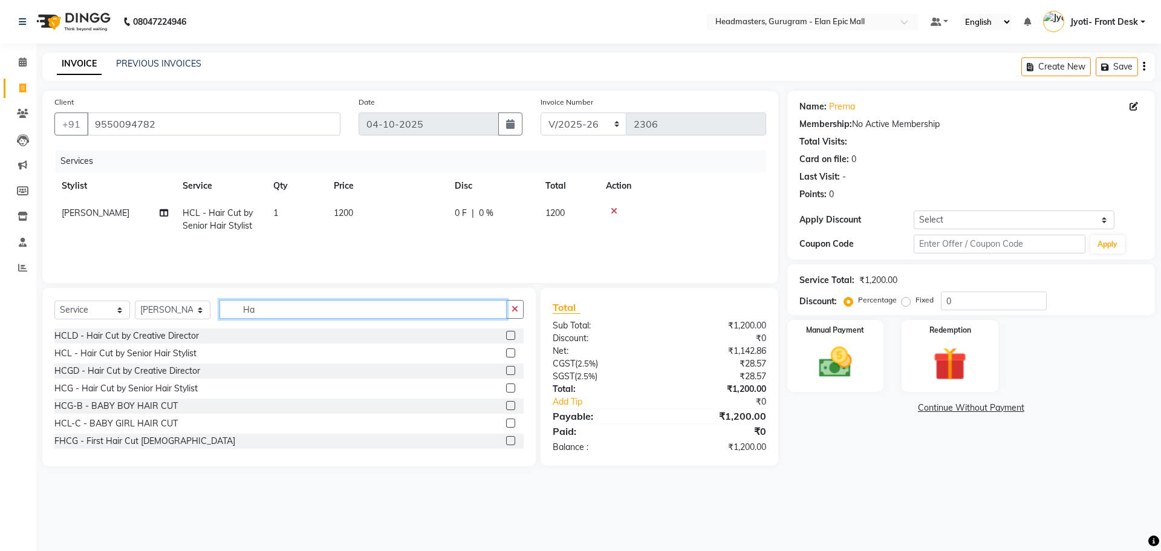
type input "H"
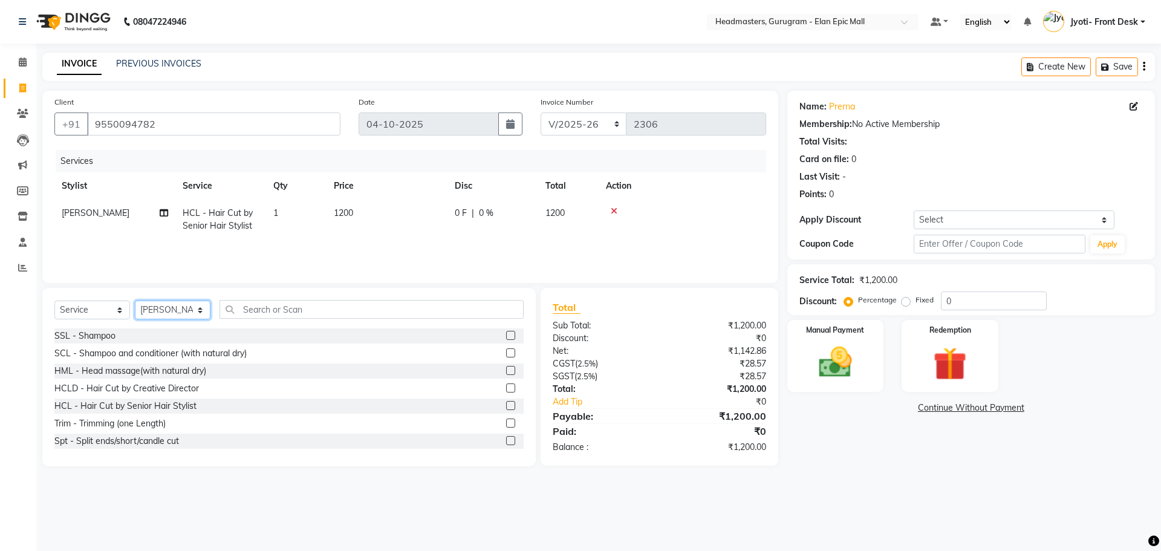
click at [190, 310] on select "Select Stylist [PERSON_NAME] [PERSON_NAME] [PERSON_NAME] Chetan Headmasters Isl…" at bounding box center [173, 310] width 76 height 19
select select "76920"
click at [135, 301] on select "Select Stylist [PERSON_NAME] [PERSON_NAME] [PERSON_NAME] Chetan Headmasters Isl…" at bounding box center [173, 310] width 76 height 19
click at [250, 307] on input "text" at bounding box center [372, 309] width 304 height 19
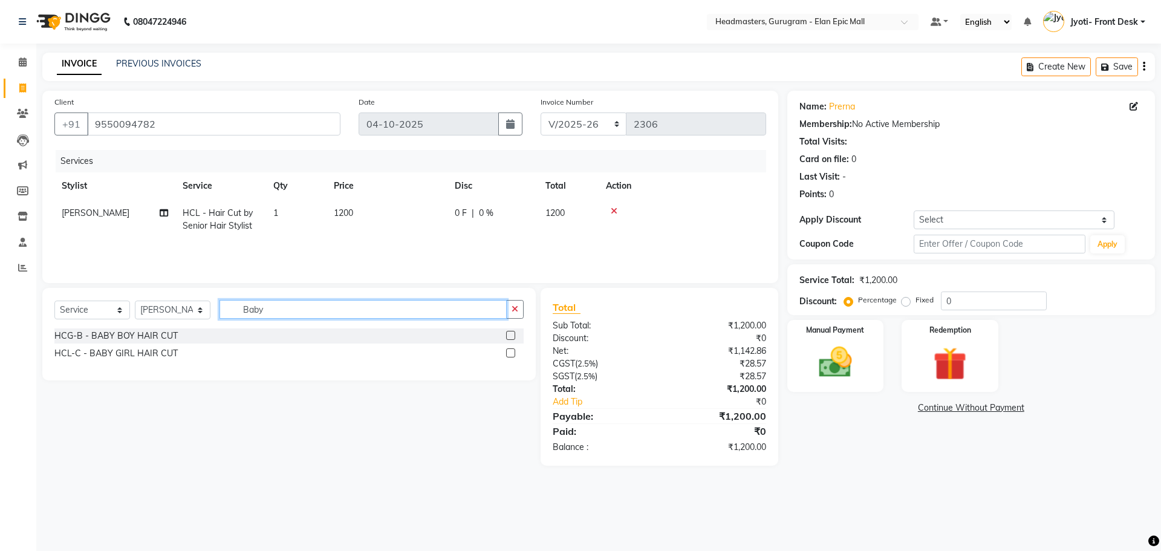
type input "Baby"
click at [509, 337] on label at bounding box center [510, 335] width 9 height 9
click at [509, 337] on input "checkbox" at bounding box center [510, 336] width 8 height 8
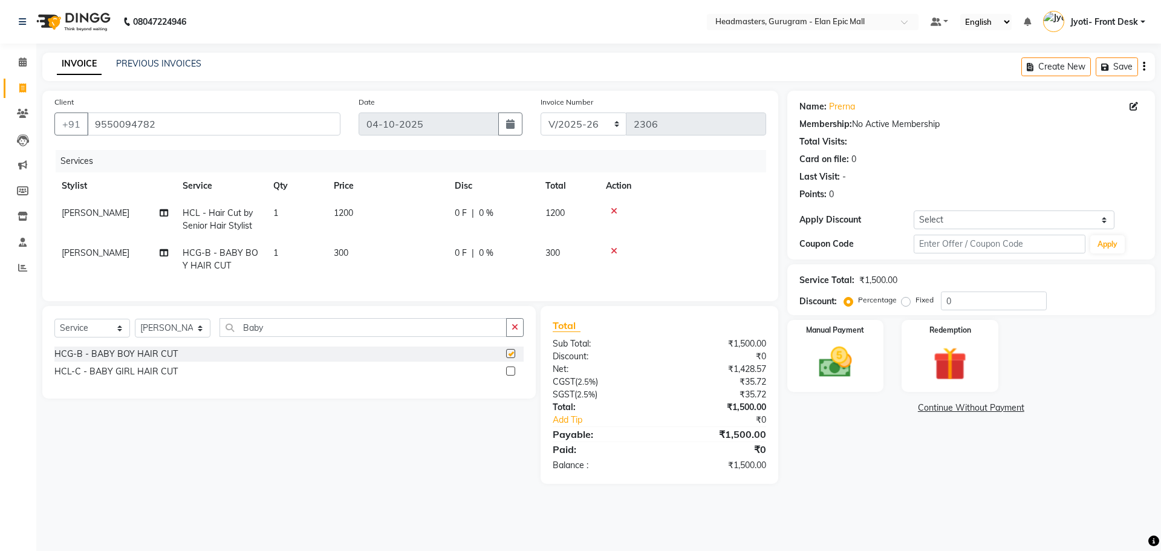
checkbox input "false"
click at [359, 248] on td "300" at bounding box center [387, 259] width 121 height 40
select select "76920"
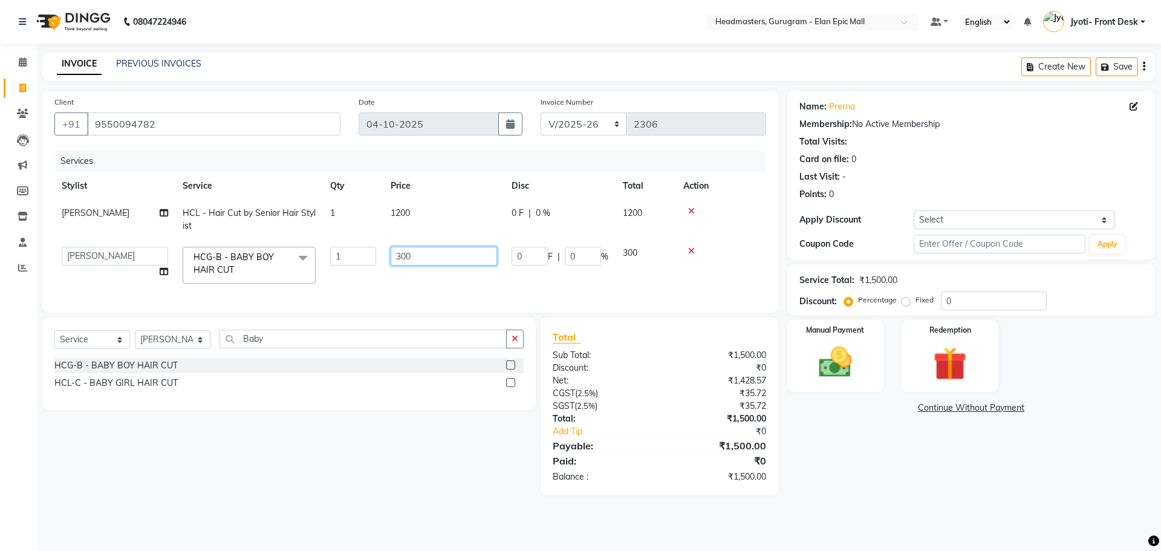
click at [402, 255] on input "300" at bounding box center [444, 256] width 106 height 19
type input "400"
click at [902, 499] on main "INVOICE PREVIOUS INVOICES Create New Save Client [PHONE_NUMBER] Date 0[DATE] In…" at bounding box center [598, 283] width 1125 height 461
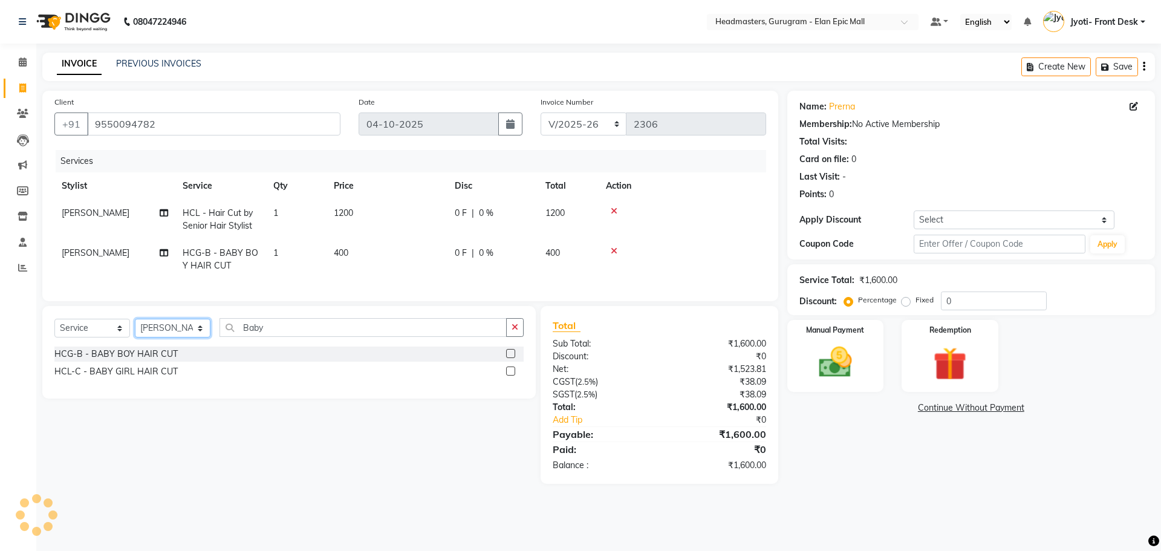
click at [182, 330] on select "Select Stylist [PERSON_NAME] [PERSON_NAME] [PERSON_NAME] Chetan Headmasters Isl…" at bounding box center [173, 328] width 76 height 19
click at [135, 328] on select "Select Stylist [PERSON_NAME] [PERSON_NAME] [PERSON_NAME] Chetan Headmasters Isl…" at bounding box center [173, 328] width 76 height 19
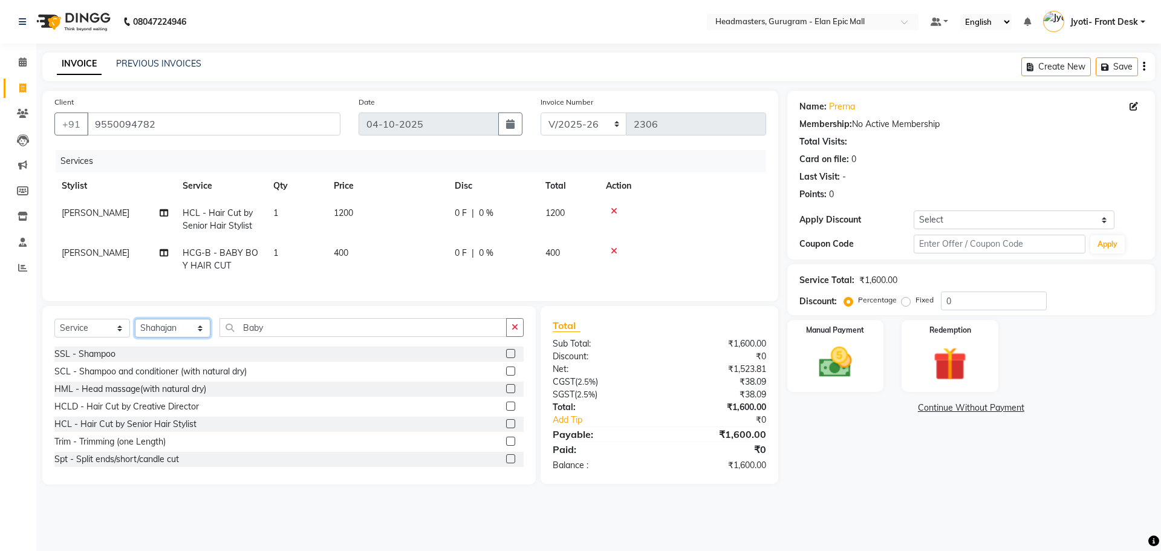
click at [175, 336] on select "Select Stylist [PERSON_NAME] [PERSON_NAME] [PERSON_NAME] Chetan Headmasters Isl…" at bounding box center [173, 328] width 76 height 19
select select "79365"
click at [135, 328] on select "Select Stylist [PERSON_NAME] [PERSON_NAME] [PERSON_NAME] Chetan Headmasters Isl…" at bounding box center [173, 328] width 76 height 19
click at [284, 337] on input "Baby" at bounding box center [363, 327] width 287 height 19
type input "B"
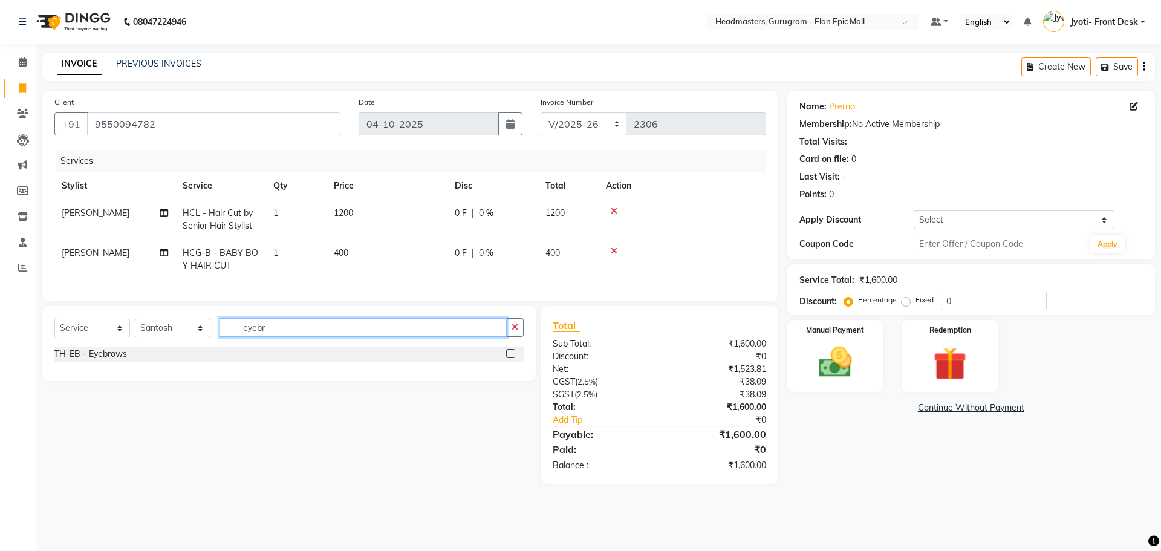
type input "eyebr"
drag, startPoint x: 508, startPoint y: 359, endPoint x: 435, endPoint y: 365, distance: 73.4
click at [506, 360] on div "TH-EB - Eyebrows" at bounding box center [288, 353] width 469 height 15
click at [371, 337] on input "eyebr" at bounding box center [363, 327] width 287 height 19
click at [510, 358] on label at bounding box center [510, 353] width 9 height 9
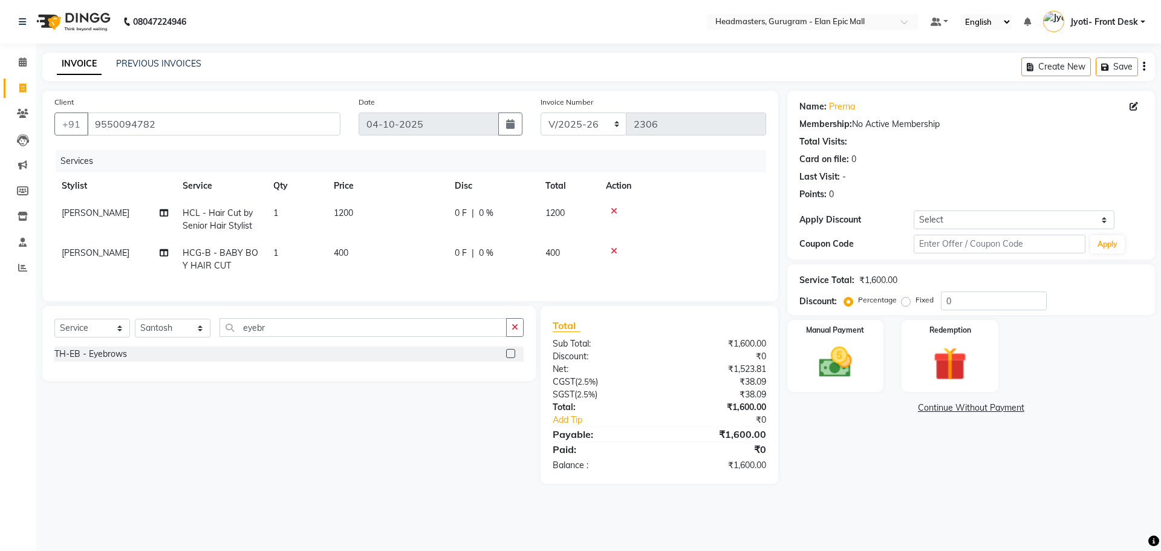
click at [510, 358] on input "checkbox" at bounding box center [510, 354] width 8 height 8
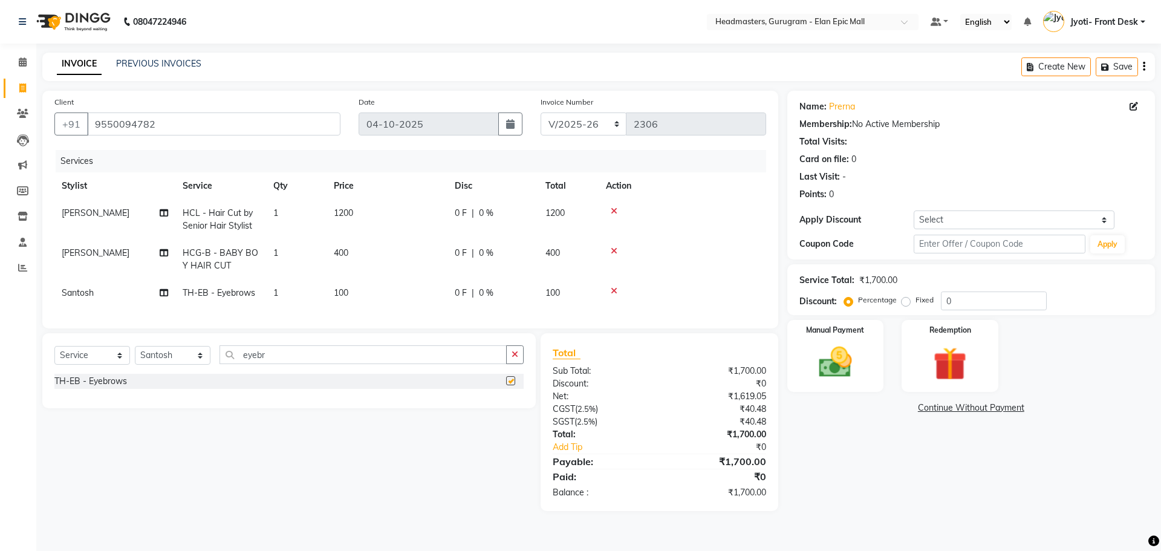
checkbox input "false"
click at [340, 364] on input "eyebr" at bounding box center [363, 354] width 287 height 19
type input "e"
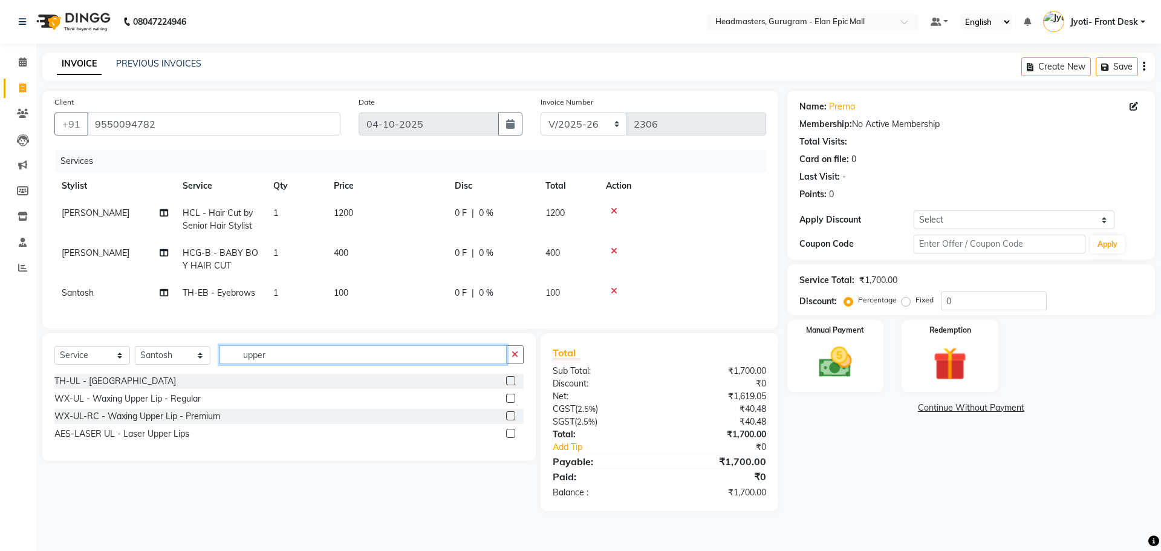
type input "upper"
click at [508, 385] on label at bounding box center [510, 380] width 9 height 9
click at [508, 385] on input "checkbox" at bounding box center [510, 381] width 8 height 8
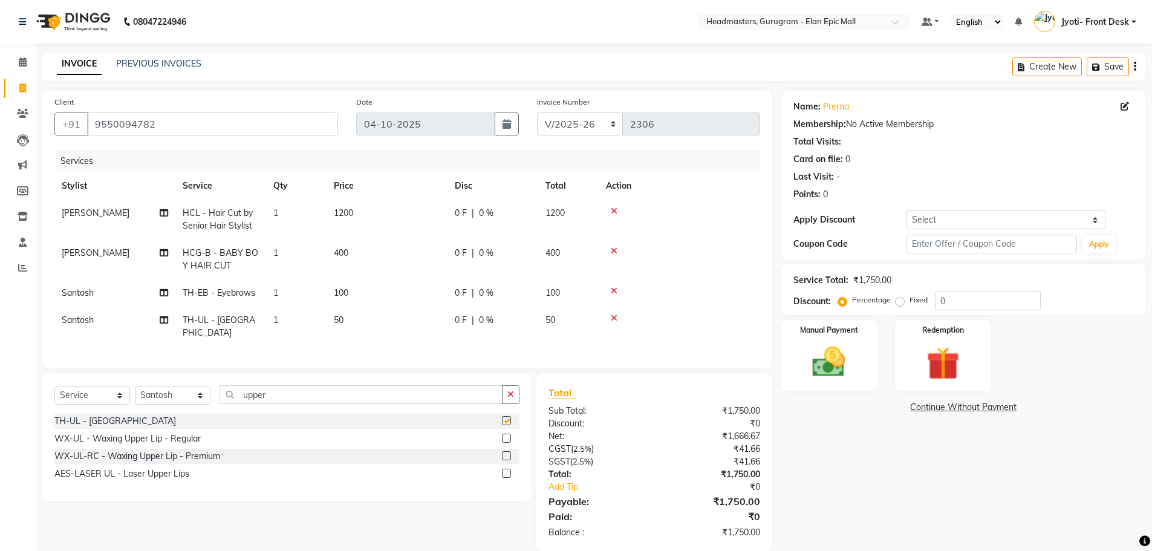
checkbox input "false"
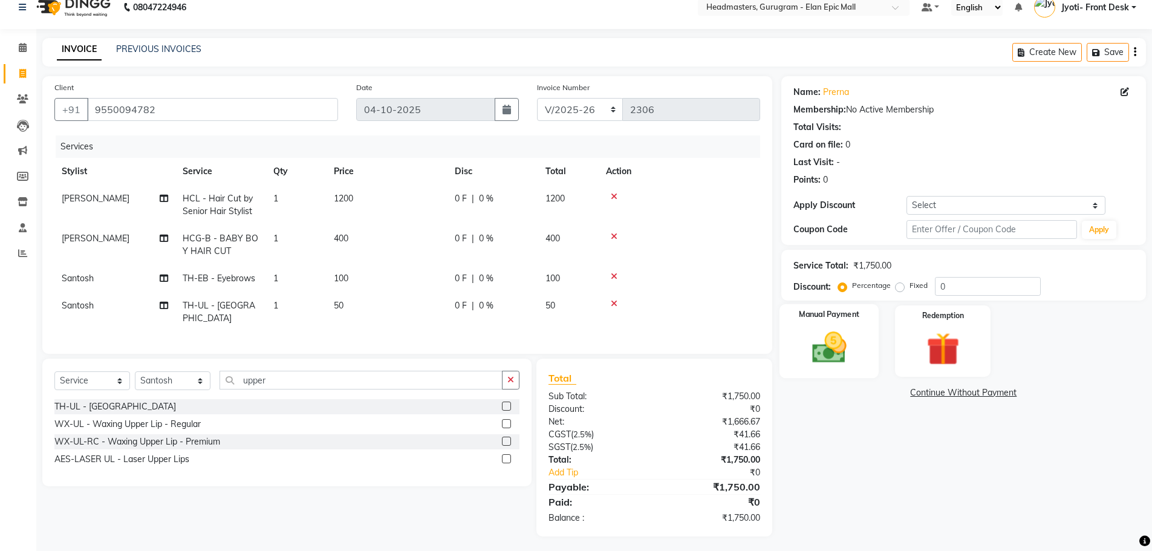
click at [825, 369] on div "Manual Payment" at bounding box center [829, 341] width 100 height 74
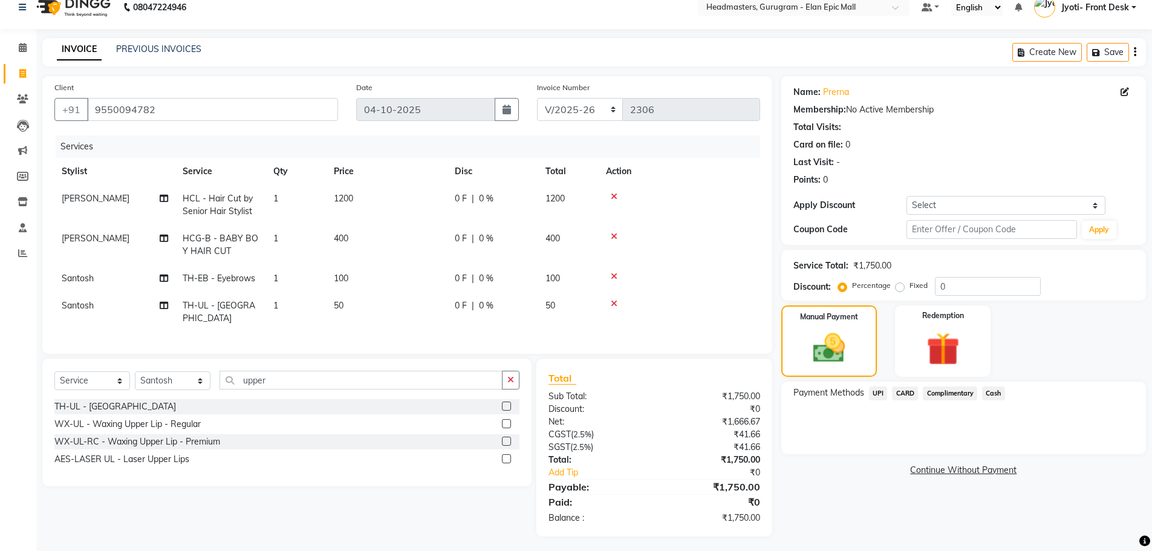
click at [899, 392] on span "CARD" at bounding box center [905, 393] width 26 height 14
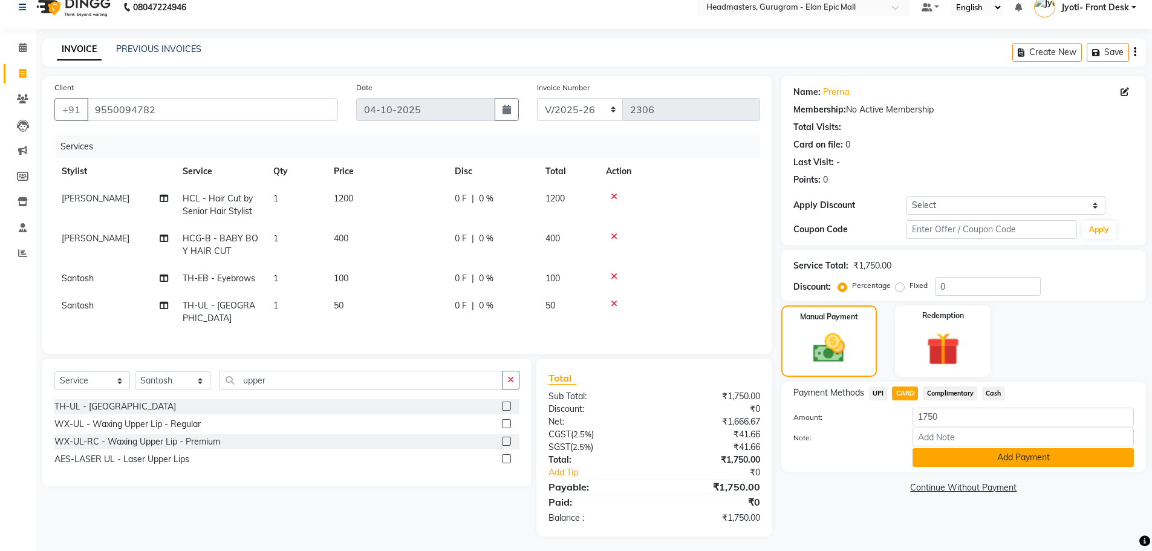
click at [964, 452] on button "Add Payment" at bounding box center [1022, 457] width 221 height 19
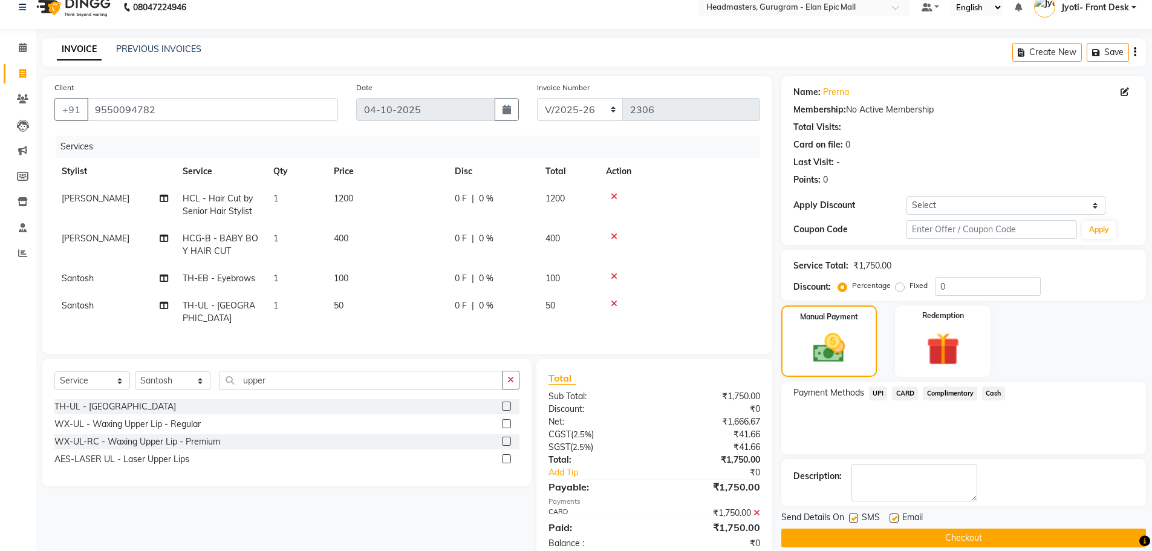
scroll to position [40, 0]
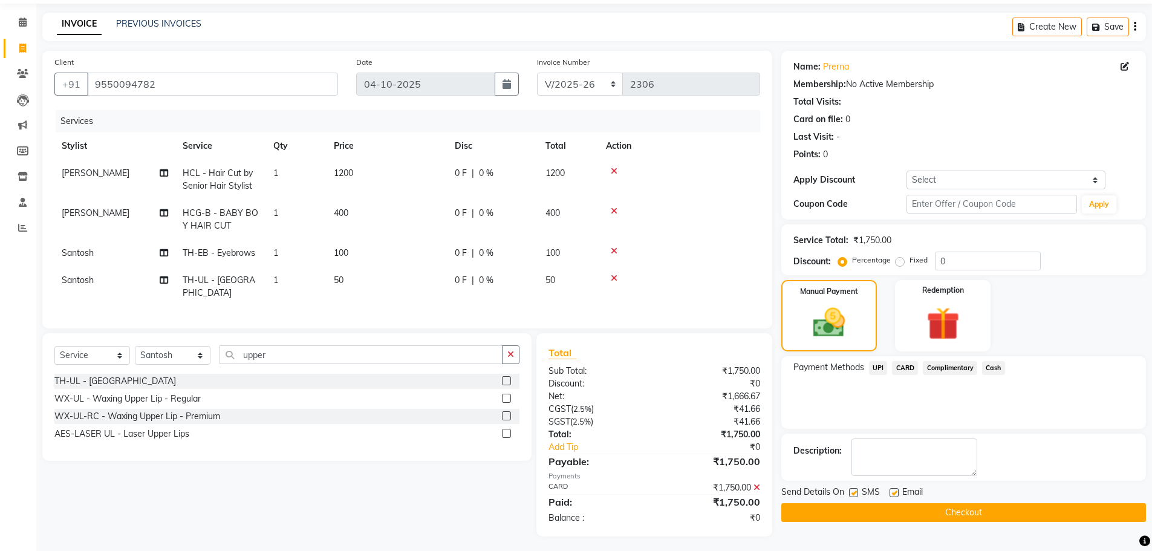
click at [968, 507] on button "Checkout" at bounding box center [963, 512] width 365 height 19
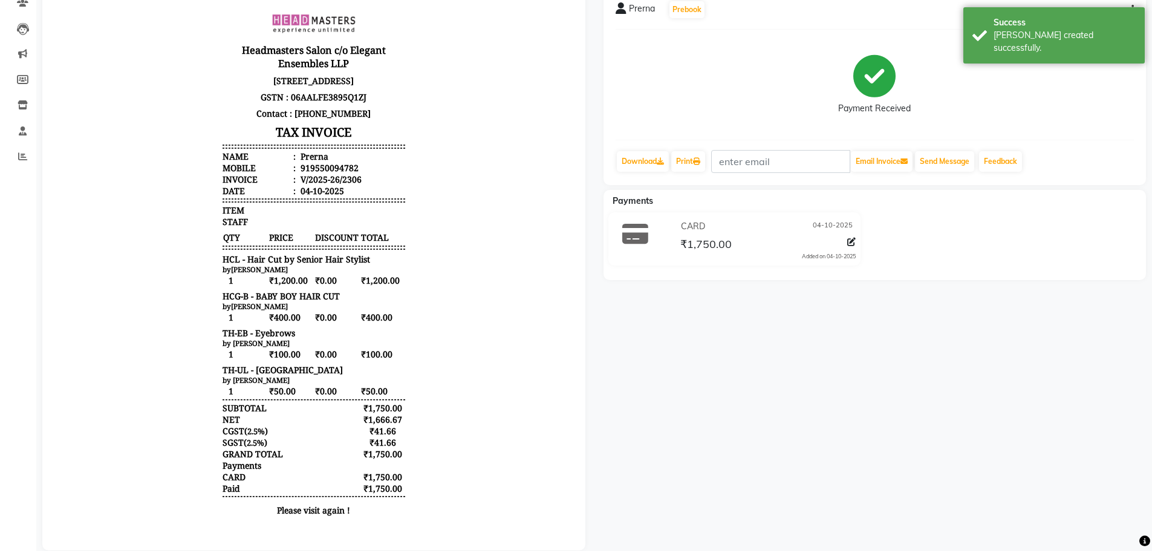
scroll to position [138, 0]
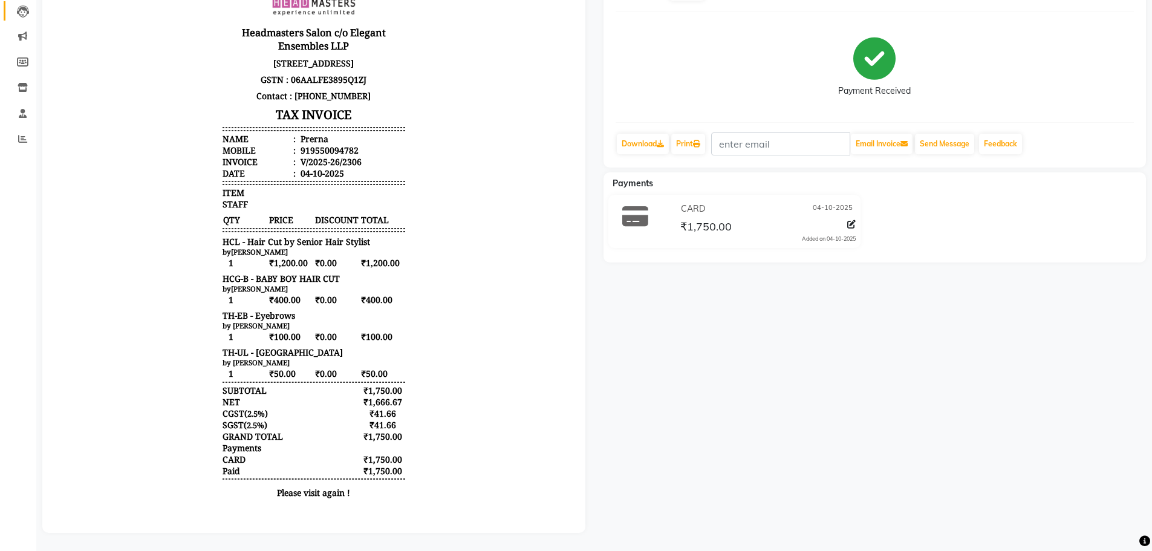
select select "service"
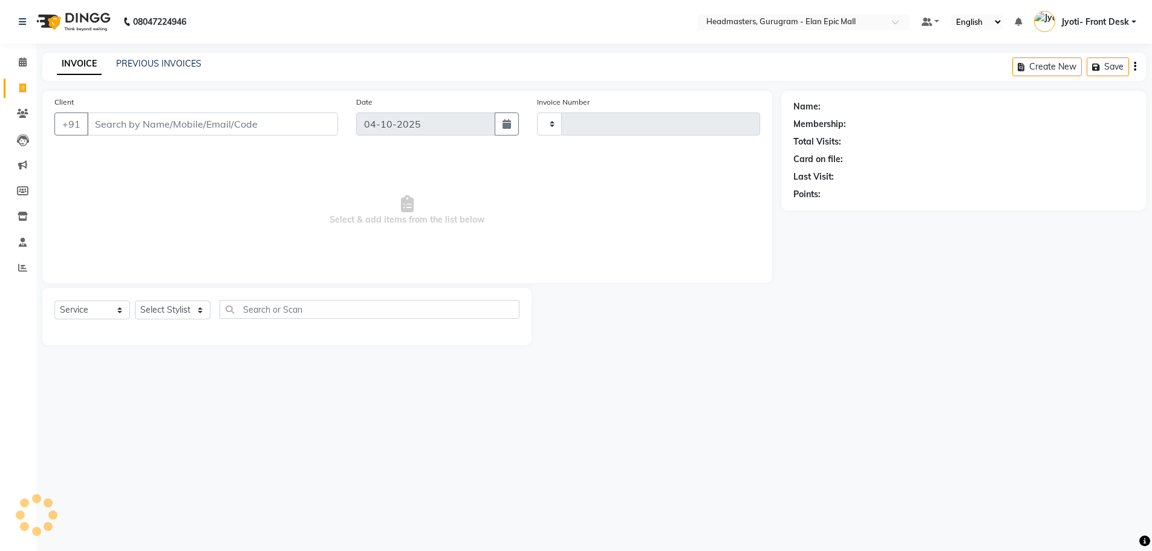
type input "2307"
select select "7499"
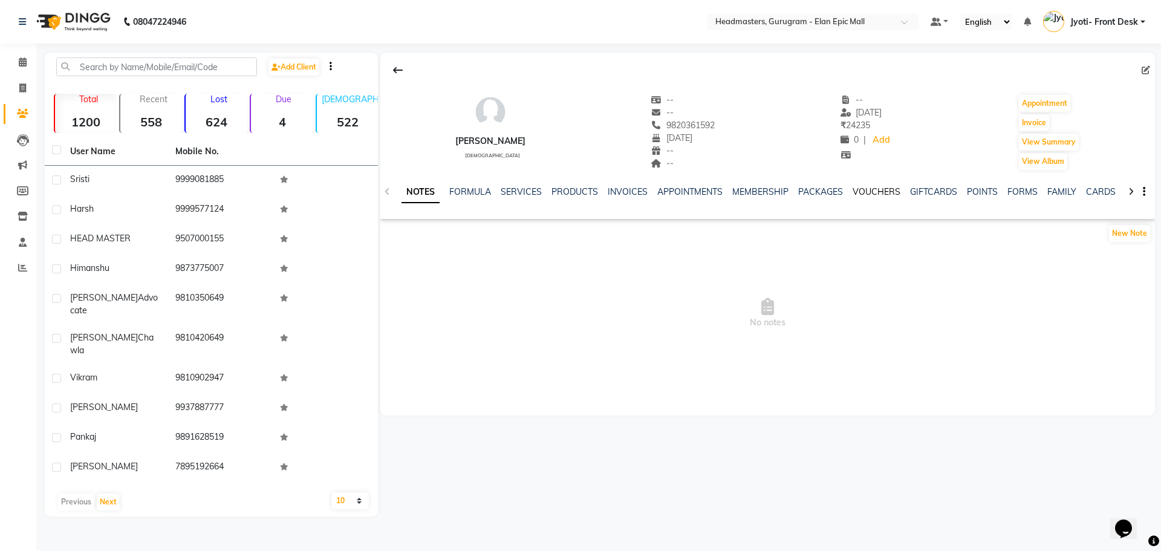
drag, startPoint x: 879, startPoint y: 195, endPoint x: 995, endPoint y: 337, distance: 183.6
click at [879, 195] on link "VOUCHERS" at bounding box center [877, 191] width 48 height 11
